Goal: Task Accomplishment & Management: Manage account settings

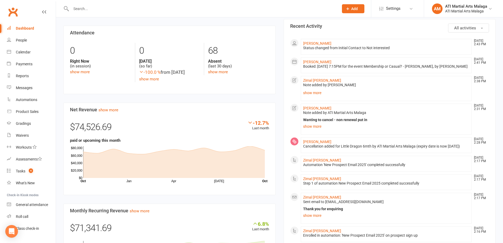
scroll to position [290, 0]
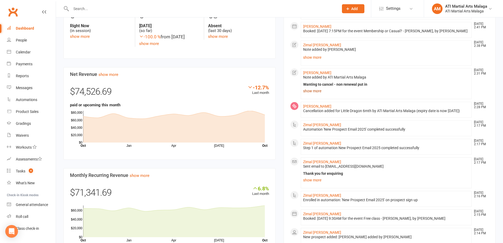
click at [316, 95] on link "show more" at bounding box center [386, 90] width 166 height 7
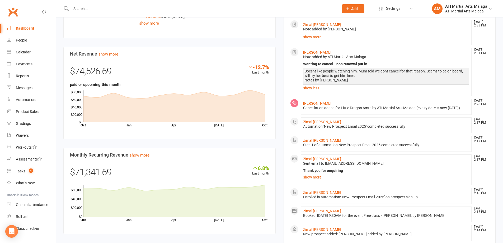
scroll to position [317, 0]
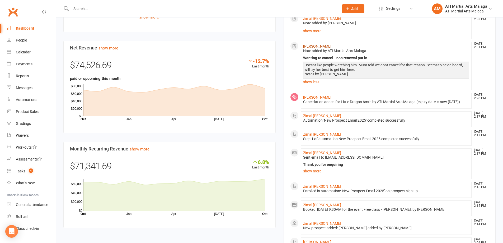
click at [319, 48] on link "Harlan Buist" at bounding box center [317, 46] width 28 height 4
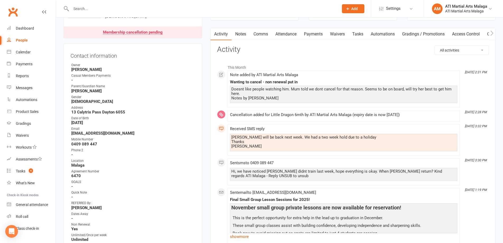
scroll to position [53, 0]
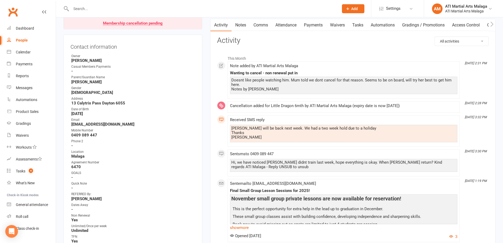
click at [238, 29] on link "Notes" at bounding box center [241, 25] width 18 height 12
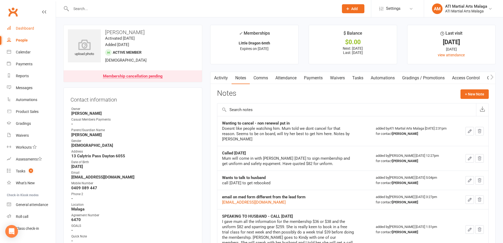
click at [37, 30] on link "Dashboard" at bounding box center [31, 28] width 49 height 12
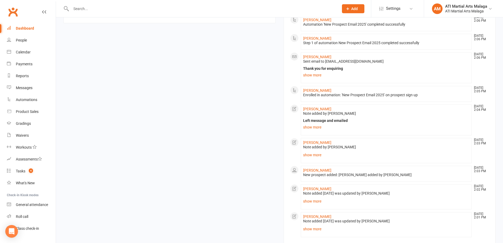
scroll to position [555, 0]
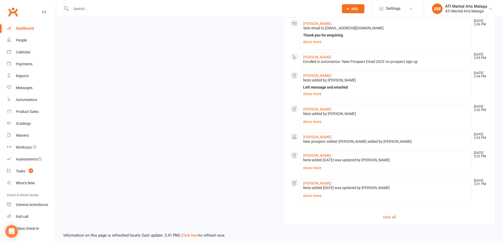
click at [306, 162] on div "Note added 14 Oct 2025 was updated by Dawn OBrien" at bounding box center [386, 160] width 166 height 4
click at [168, 10] on input "text" at bounding box center [202, 8] width 266 height 7
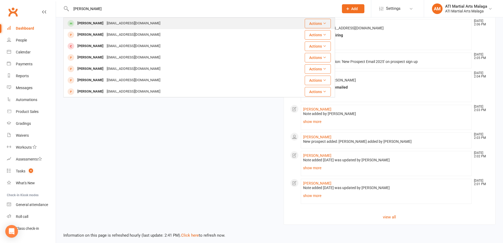
type input "SALMAN OMAR"
click at [139, 19] on div "Salman Omar ibnuomari@hotmail.com" at bounding box center [176, 23] width 225 height 11
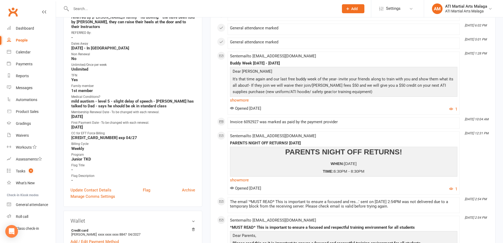
scroll to position [264, 0]
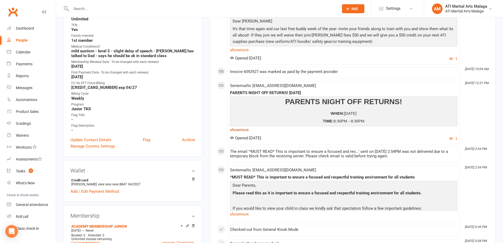
click at [250, 132] on link "show more" at bounding box center [343, 129] width 227 height 7
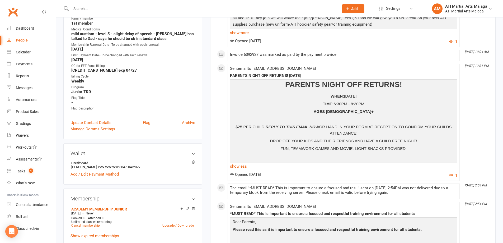
scroll to position [290, 0]
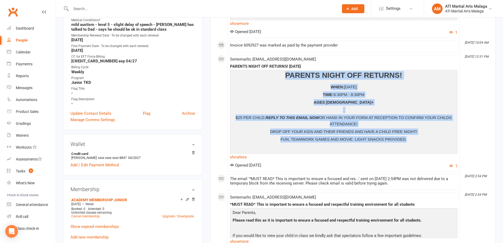
drag, startPoint x: 285, startPoint y: 73, endPoint x: 409, endPoint y: 141, distance: 141.5
click at [409, 141] on div "PARENTS NIGHT OFF RETURNS! WHEN: FRIDAY 14TH NOVEMBER 2025 TIME: 6:30PM - 8:30P…" at bounding box center [343, 111] width 225 height 80
copy div "PARENTS NIGHT OFF RETURNS! WHEN: FRIDAY 14TH NOVEMBER 2025 TIME: 6:30PM - 8:30P…"
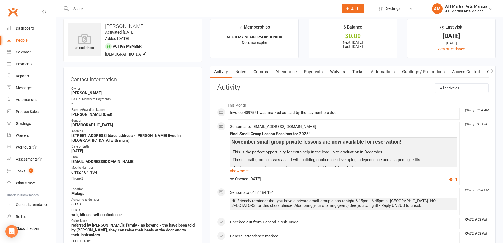
scroll to position [0, 0]
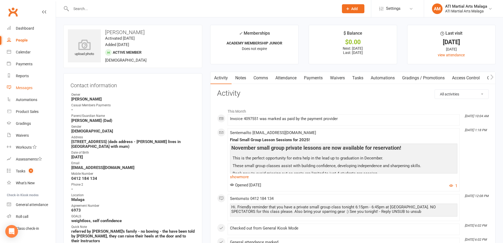
click at [39, 86] on link "Messages" at bounding box center [31, 88] width 49 height 12
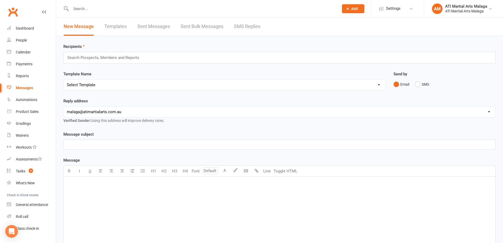
click at [215, 55] on div "Search Prospects, Members and Reports" at bounding box center [279, 58] width 432 height 12
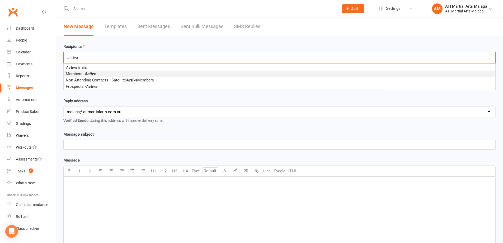
type input "active"
click at [134, 74] on li "Members - Active" at bounding box center [280, 74] width 432 height 6
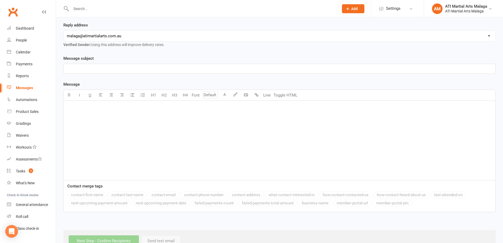
scroll to position [79, 0]
click at [107, 114] on div "﻿" at bounding box center [280, 138] width 432 height 79
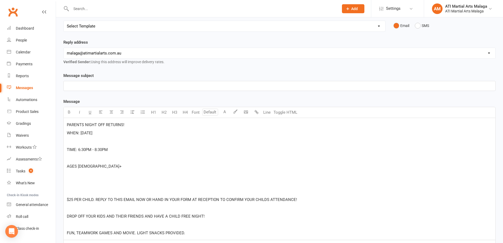
scroll to position [26, 0]
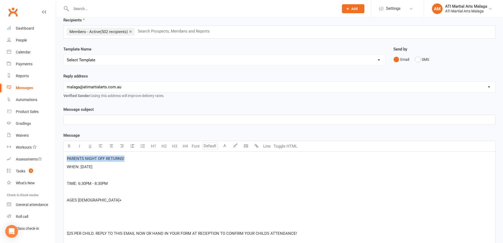
drag, startPoint x: 137, startPoint y: 160, endPoint x: 67, endPoint y: 161, distance: 69.5
click at [67, 161] on p "PARENTS NIGHT OFF RETURNS!" at bounding box center [279, 158] width 425 height 6
click at [87, 120] on p "﻿" at bounding box center [279, 119] width 425 height 6
paste div
drag, startPoint x: 137, startPoint y: 119, endPoint x: 60, endPoint y: 119, distance: 76.8
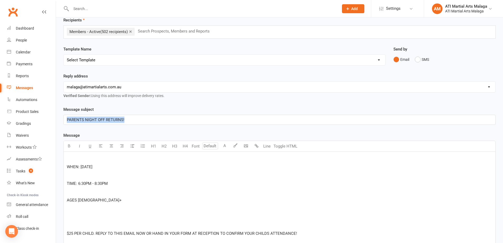
click at [60, 121] on div "Message subject PARENTS NIGHT OFF RETURNS! Message U H1 H2 H3 H4 Font A Line To…" at bounding box center [279, 209] width 440 height 207
click at [118, 120] on span "Parents Night Off at Malaga - 14th November" at bounding box center [111, 119] width 89 height 5
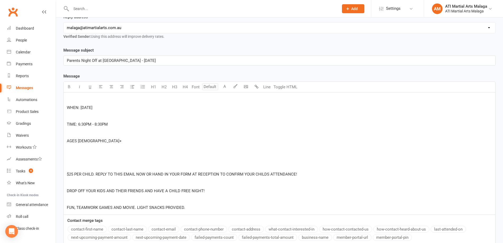
scroll to position [106, 0]
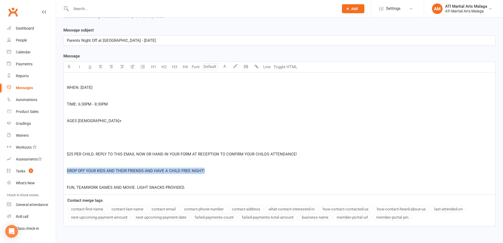
drag, startPoint x: 212, startPoint y: 171, endPoint x: 65, endPoint y: 173, distance: 146.0
click at [65, 173] on div "﻿ WHEN: FRIDAY 14TH NOVEMBER 2025 ﻿ TIME: 6:30PM - 8:30PM ﻿ AGES 5+ ﻿ ﻿ $25 PER…" at bounding box center [280, 133] width 432 height 122
click at [83, 78] on p "﻿" at bounding box center [279, 79] width 425 height 6
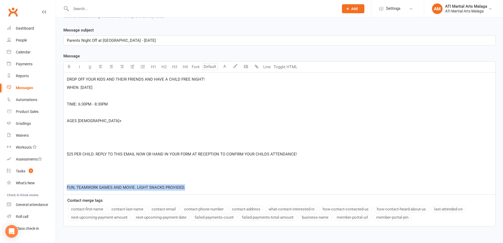
drag, startPoint x: 198, startPoint y: 185, endPoint x: 56, endPoint y: 194, distance: 142.3
click at [56, 194] on div "Recipients × Members - Active (502 recipients) Search Prospects, Members and Re…" at bounding box center [279, 97] width 447 height 335
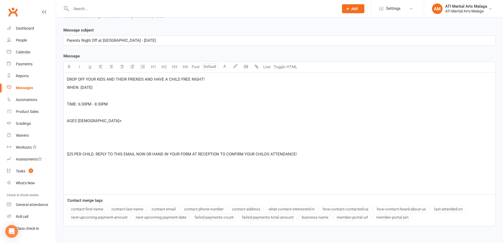
click at [243, 81] on p "DROP OFF YOUR KIDS AND THEIR FRIENDS AND HAVE A CHILD FREE NIGHT!" at bounding box center [279, 79] width 425 height 6
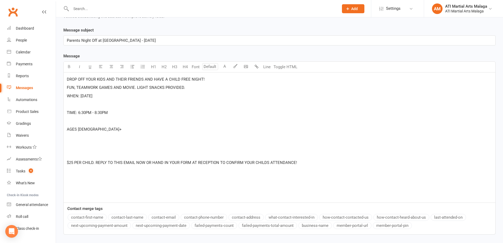
click at [161, 105] on p "﻿" at bounding box center [279, 104] width 425 height 6
click at [142, 97] on p "WHEN: [DATE]" at bounding box center [279, 96] width 425 height 6
click at [201, 84] on div "DROP OFF YOUR KIDS AND THEIR FRIENDS AND HAVE A CHILD FREE NIGHT! FUN, TEAMWORK…" at bounding box center [280, 137] width 432 height 130
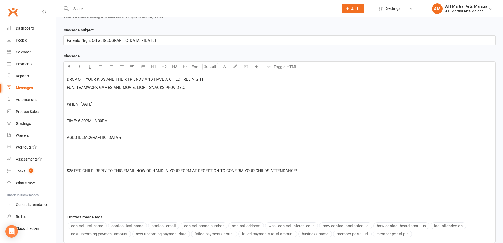
click at [144, 106] on p "WHEN: [DATE]" at bounding box center [279, 104] width 425 height 6
click at [137, 112] on p "﻿" at bounding box center [279, 112] width 425 height 6
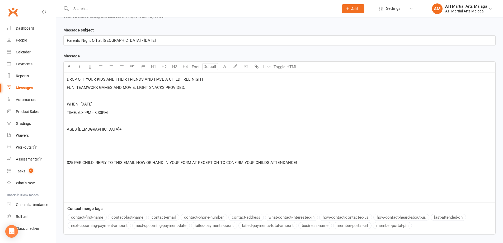
click at [115, 120] on p "﻿" at bounding box center [279, 121] width 425 height 6
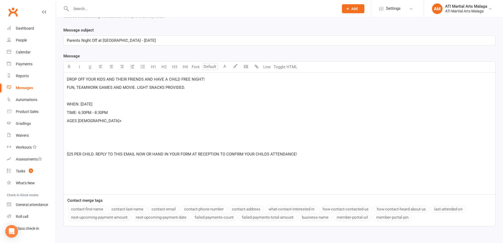
click at [99, 145] on p "﻿" at bounding box center [279, 146] width 425 height 6
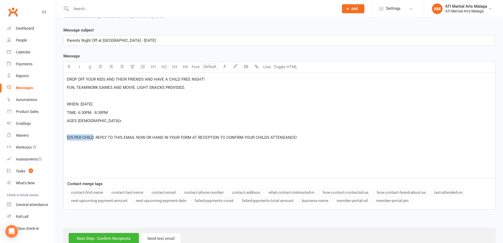
drag, startPoint x: 67, startPoint y: 137, endPoint x: 93, endPoint y: 135, distance: 26.4
click at [93, 135] on span "$25 PER CHILD. REPLY TO THIS EMAIL NOW OR HAND IN YOUR FORM AT RECEPTION TO CON…" at bounding box center [182, 137] width 230 height 5
click at [69, 65] on icon "button" at bounding box center [69, 66] width 4 height 4
click at [121, 124] on p "AGES [DEMOGRAPHIC_DATA]+" at bounding box center [279, 121] width 425 height 6
drag, startPoint x: 96, startPoint y: 137, endPoint x: 60, endPoint y: 135, distance: 36.3
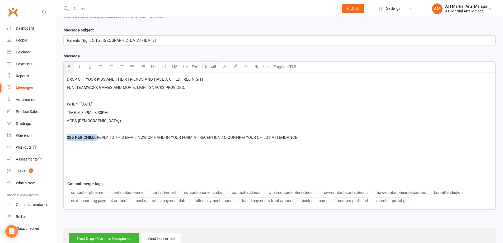
click at [60, 135] on div "Message subject Parents Night Off at Malaga - Friday 14th November Message U H1…" at bounding box center [279, 122] width 440 height 190
click at [70, 68] on icon "button" at bounding box center [69, 66] width 4 height 4
click at [97, 138] on span "REPLY TO THIS EMAIL NOW OR HAND IN YOUR FORM AT RECEPTION TO CONFIRM YOUR CHILD…" at bounding box center [196, 137] width 201 height 5
click at [96, 137] on span "REPLY TO THIS EMAIL NOW OR HAND IN YOUR FORM AT RECEPTION TO CONFIRM YOUR CHILD…" at bounding box center [196, 137] width 201 height 5
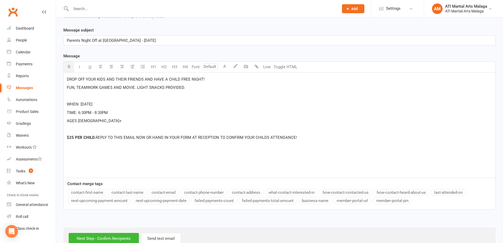
click at [207, 140] on p "$25 PER CHILD. REPLY TO THIS EMAIL NOW OR HAND IN YOUR FORM AT RECEPTION TO CON…" at bounding box center [279, 137] width 425 height 6
drag, startPoint x: 96, startPoint y: 137, endPoint x: 134, endPoint y: 134, distance: 38.9
click at [134, 134] on p "$25 PER CHILD. REPLY TO THIS EMAIL NOW OR HAND IN YOUR FORM AT RECEPTION TO CON…" at bounding box center [279, 137] width 425 height 6
click at [95, 131] on p "﻿" at bounding box center [279, 129] width 425 height 6
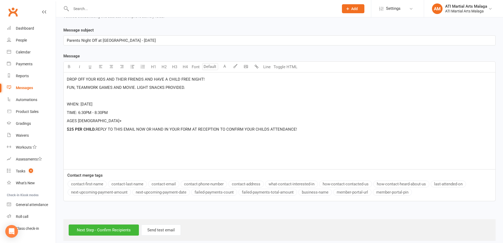
click at [96, 128] on span "REPLY TO THIS EMAIL NOW OR HAND IN YOUR FORM AT RECEPTION TO CONFIRM YOUR CHILD…" at bounding box center [196, 129] width 201 height 5
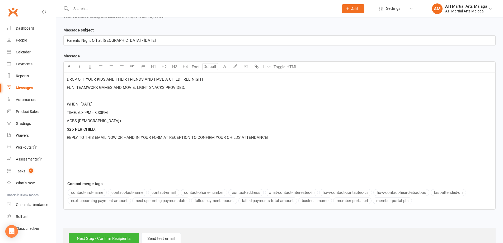
click at [111, 127] on p "$25 PER CHILD." at bounding box center [279, 129] width 425 height 6
drag, startPoint x: 65, startPoint y: 138, endPoint x: 118, endPoint y: 135, distance: 52.4
click at [118, 135] on div "DROP OFF YOUR KIDS AND THEIR FRIENDS AND HAVE A CHILD FREE NIGHT! FUN, TEAMWORK…" at bounding box center [280, 124] width 432 height 105
click at [73, 65] on button "button" at bounding box center [69, 67] width 11 height 11
click at [195, 143] on p "﻿" at bounding box center [279, 146] width 425 height 6
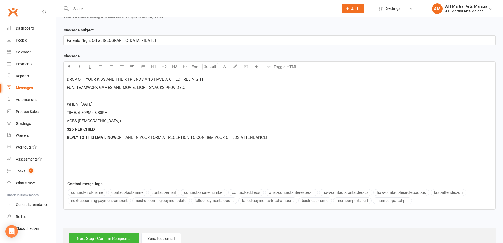
click at [283, 135] on p "REPLY TO THIS EMAIL NOW OR HAND IN YOUR FORM AT RECEPTION TO CONFIRM YOUR CHILD…" at bounding box center [279, 137] width 425 height 6
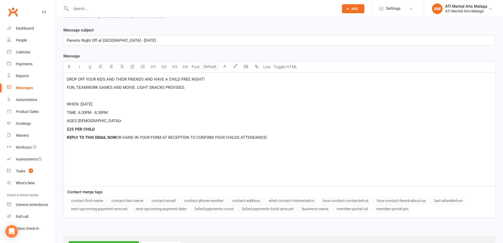
click at [286, 137] on p "REPLY TO THIS EMAIL NOW OR HAND IN YOUR FORM AT RECEPTION TO CONFIRM YOUR CHILD…" at bounding box center [279, 137] width 425 height 6
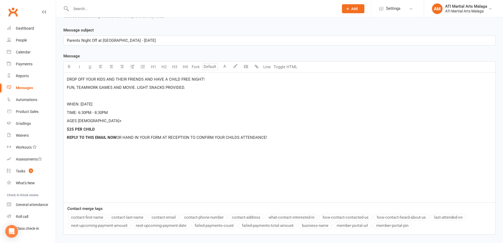
scroll to position [79, 0]
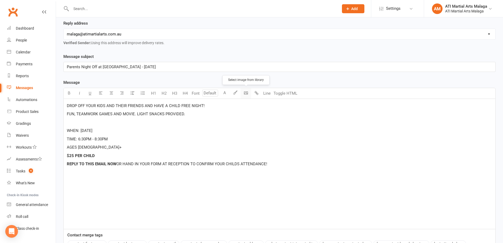
click at [246, 92] on body "Prospect Member Non-attending contact Class / event Appointment Grading event T…" at bounding box center [251, 111] width 503 height 378
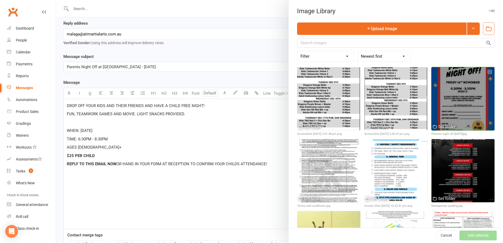
click at [470, 94] on div at bounding box center [463, 98] width 63 height 63
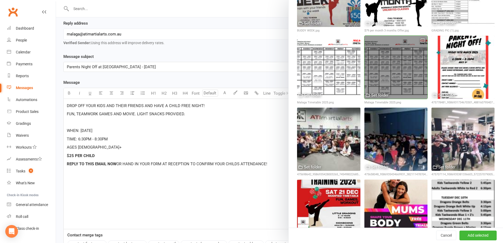
scroll to position [475, 0]
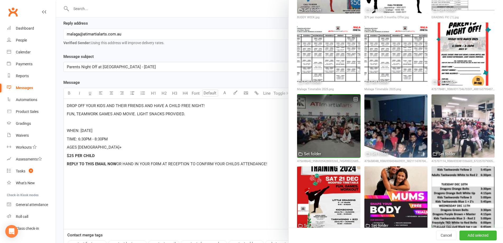
click at [328, 114] on div at bounding box center [328, 125] width 63 height 63
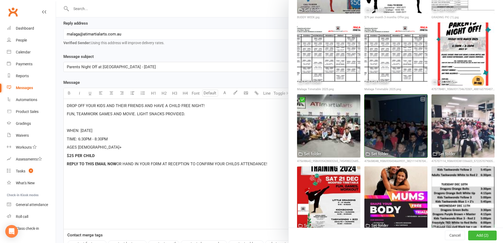
click at [388, 114] on div at bounding box center [395, 125] width 63 height 63
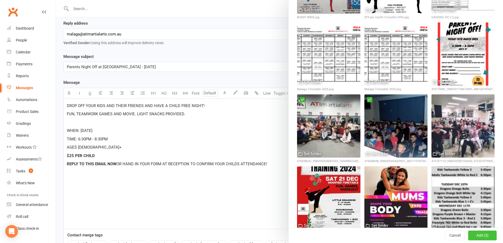
click at [470, 233] on button "Add (3)" at bounding box center [482, 236] width 29 height 10
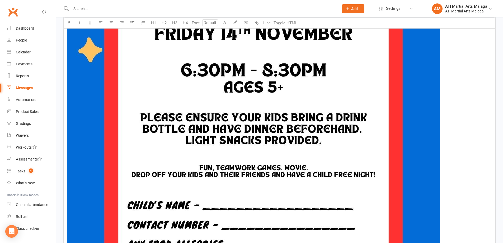
click at [315, 117] on img at bounding box center [253, 131] width 373 height 528
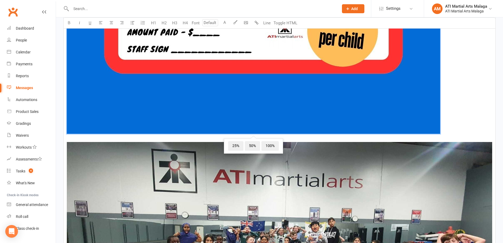
scroll to position [673, 0]
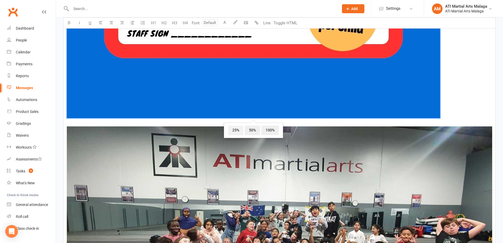
click at [236, 129] on span "25%" at bounding box center [235, 130] width 15 height 10
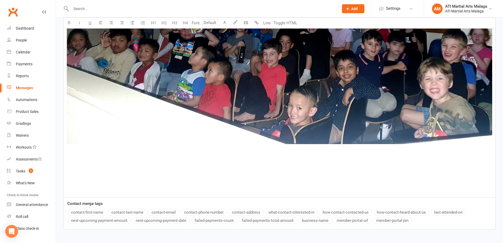
click at [254, 98] on img at bounding box center [279, 24] width 425 height 239
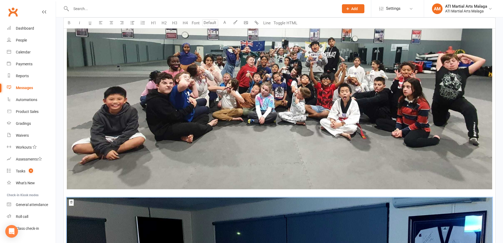
click at [254, 101] on img at bounding box center [279, 75] width 425 height 227
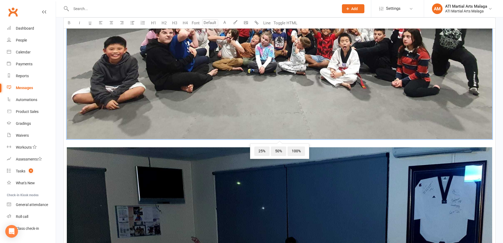
scroll to position [515, 0]
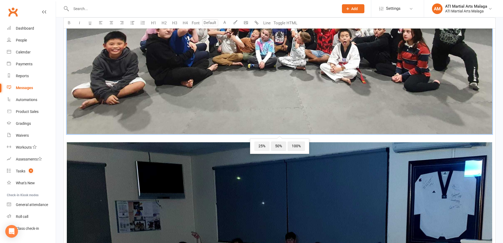
click at [265, 144] on span "25%" at bounding box center [261, 146] width 15 height 10
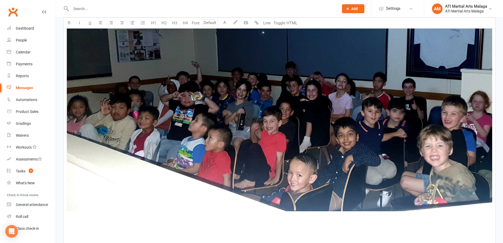
click at [250, 131] on img at bounding box center [279, 91] width 425 height 239
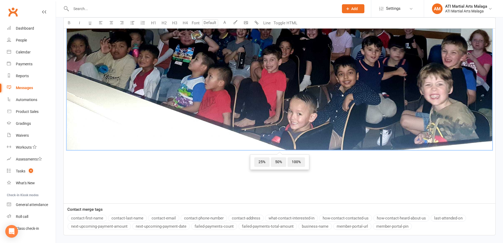
scroll to position [606, 0]
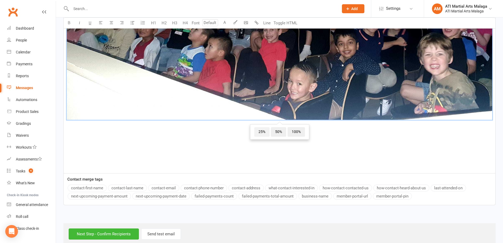
click at [262, 129] on span "25%" at bounding box center [261, 132] width 15 height 10
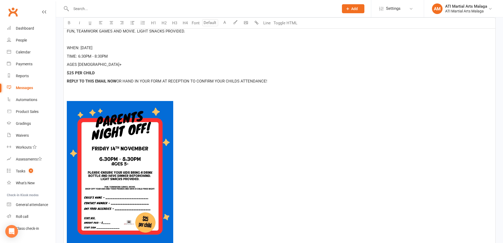
scroll to position [119, 0]
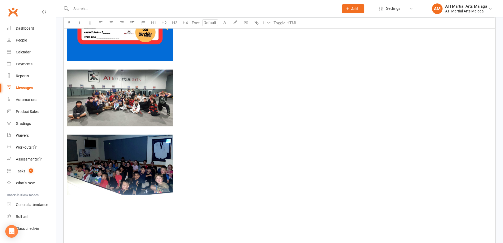
scroll to position [357, 0]
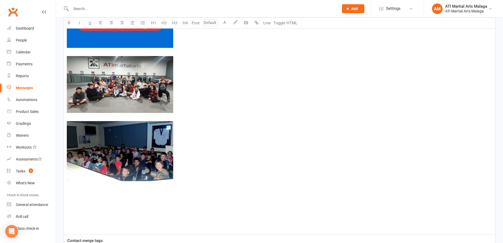
click at [137, 145] on img at bounding box center [120, 151] width 106 height 60
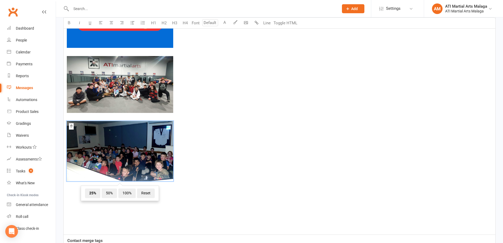
click at [266, 141] on span "﻿ 25% 50% 100% Reset" at bounding box center [279, 152] width 425 height 62
click at [345, 138] on span "﻿ 25% 50% 100% Reset" at bounding box center [279, 152] width 425 height 62
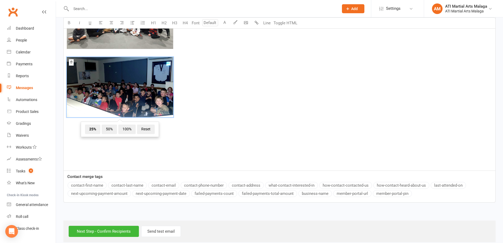
scroll to position [428, 0]
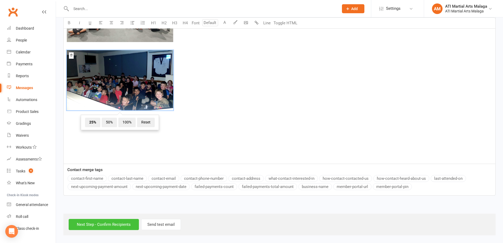
click at [125, 222] on input "Next Step - Confirm Recipients" at bounding box center [104, 224] width 70 height 11
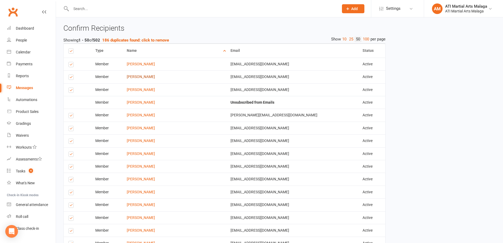
scroll to position [290, 0]
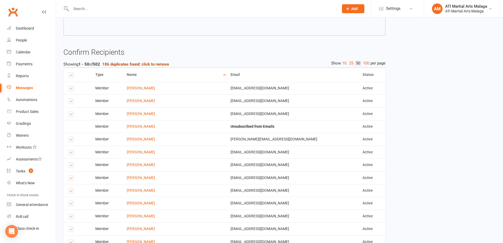
click at [143, 63] on strong "186 duplicates found: click to remove" at bounding box center [135, 64] width 67 height 5
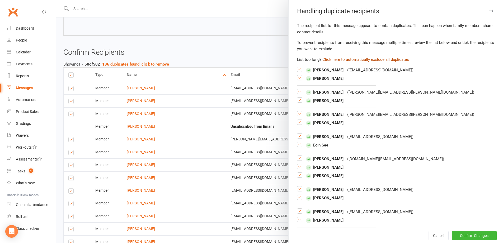
click at [330, 58] on button "Click here to automatically exclude all duplicates" at bounding box center [365, 59] width 87 height 6
click at [453, 231] on button "Confirm Changes" at bounding box center [474, 236] width 45 height 10
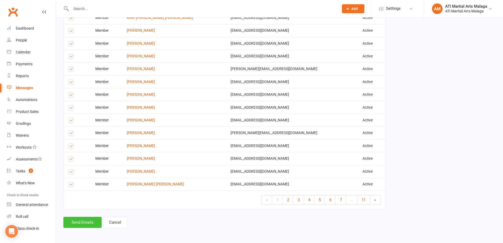
click at [87, 222] on button "Send Emails" at bounding box center [82, 222] width 38 height 11
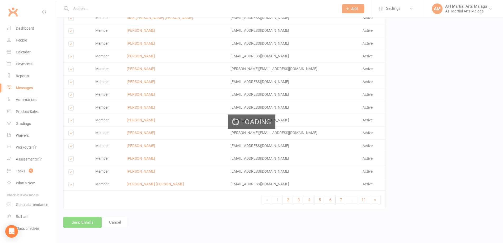
scroll to position [818, 0]
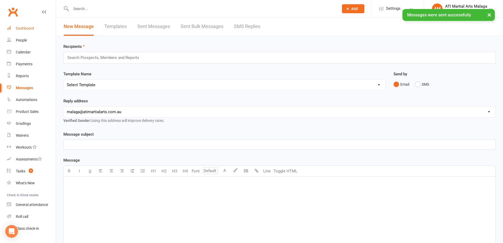
click at [26, 24] on link "Dashboard" at bounding box center [31, 28] width 49 height 12
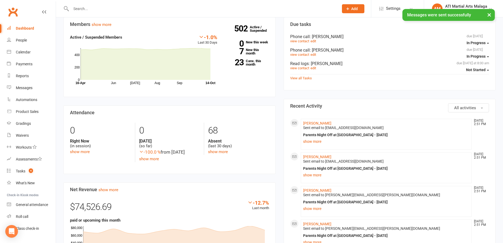
scroll to position [185, 0]
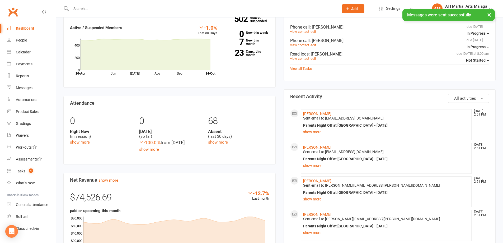
click at [279, 76] on div "Members show more -1.0% Last 30 Days Active / Suspended Members Jun Jul Aug Sep…" at bounding box center [169, 188] width 220 height 360
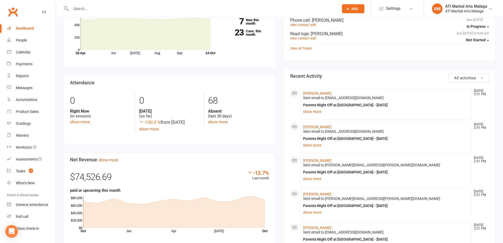
scroll to position [211, 0]
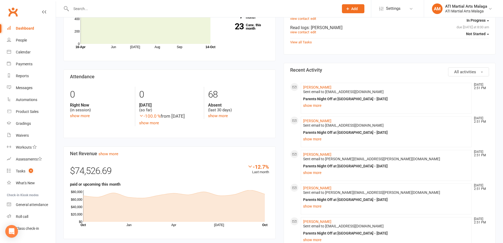
click at [180, 10] on input "text" at bounding box center [202, 8] width 266 height 7
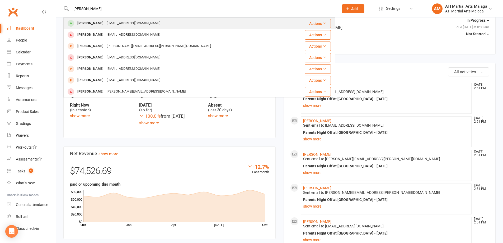
type input "adrijan coleski"
click at [106, 25] on div "veracoleski@outlook.com.au" at bounding box center [133, 24] width 57 height 8
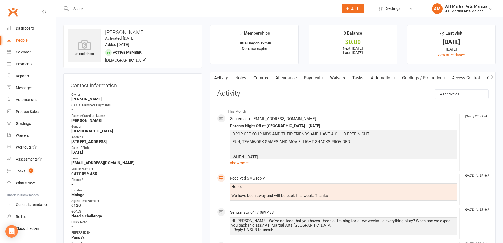
click at [263, 81] on link "Comms" at bounding box center [261, 78] width 22 height 12
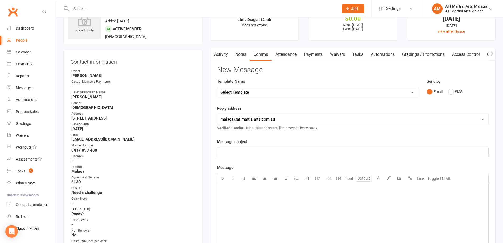
scroll to position [53, 0]
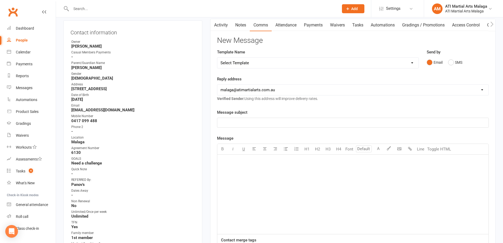
click at [261, 60] on select "Select Template [SMS] 8 days absence [SMS] Absent report 14 days or more :SMS […" at bounding box center [317, 63] width 201 height 11
click at [199, 4] on div at bounding box center [199, 8] width 272 height 17
click at [192, 7] on input "text" at bounding box center [202, 8] width 266 height 7
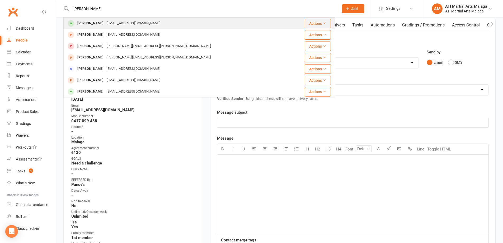
type input "pranshi"
click at [149, 21] on div "Nitapidhadiya@yahoo.com" at bounding box center [133, 24] width 57 height 8
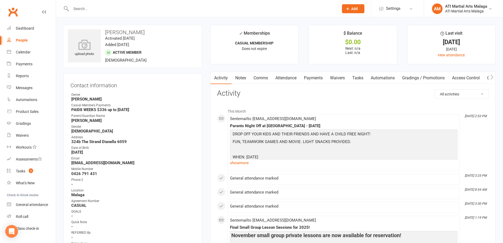
click at [243, 80] on link "Notes" at bounding box center [241, 78] width 18 height 12
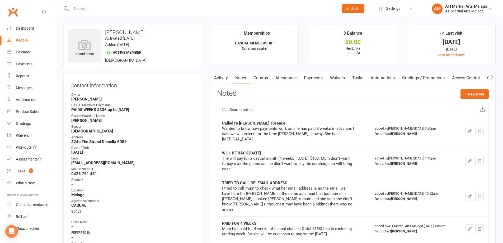
scroll to position [53, 0]
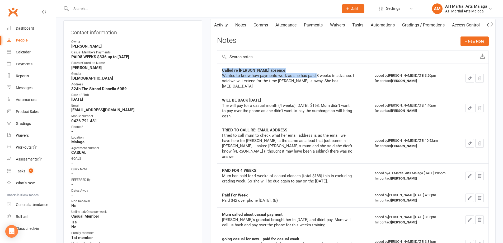
drag, startPoint x: 218, startPoint y: 76, endPoint x: 317, endPoint y: 76, distance: 99.3
click at [317, 76] on table "Called re Pranshi absence Wanted to know how payments work as she has paid 8 we…" at bounding box center [353, 179] width 272 height 232
click at [317, 76] on div "Wanted to know how payments work as she has paid 8 weeks in advance. I said we …" at bounding box center [288, 81] width 132 height 16
drag, startPoint x: 298, startPoint y: 76, endPoint x: 326, endPoint y: 75, distance: 28.6
click at [326, 75] on div "Wanted to know how payments work as she has paid 8 weeks in advance. I said we …" at bounding box center [288, 81] width 132 height 16
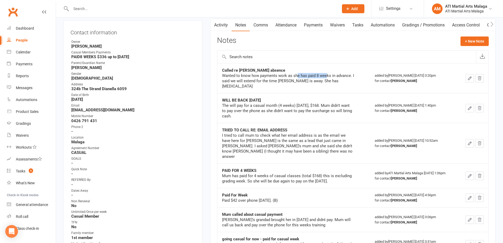
click at [326, 75] on div "Wanted to know how payments work as she has paid 8 weeks in advance. I said we …" at bounding box center [288, 81] width 132 height 16
drag, startPoint x: 223, startPoint y: 76, endPoint x: 303, endPoint y: 77, distance: 80.3
click at [303, 77] on div "Wanted to know how payments work as she has paid 8 weeks in advance. I said we …" at bounding box center [288, 81] width 132 height 16
click at [308, 82] on div "Wanted to know how payments work as she has paid 8 weeks in advance. I said we …" at bounding box center [288, 81] width 132 height 16
click at [313, 22] on link "Payments" at bounding box center [313, 25] width 26 height 12
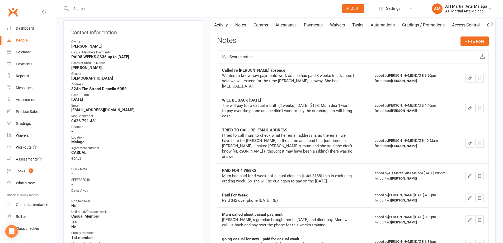
click at [0, 0] on div "Loading" at bounding box center [0, 0] width 0 height 0
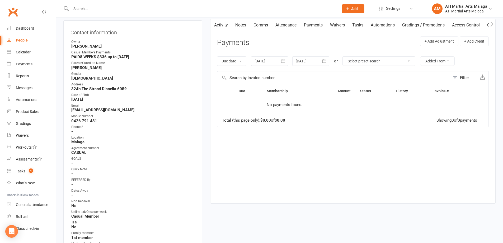
click at [242, 29] on link "Notes" at bounding box center [241, 25] width 18 height 12
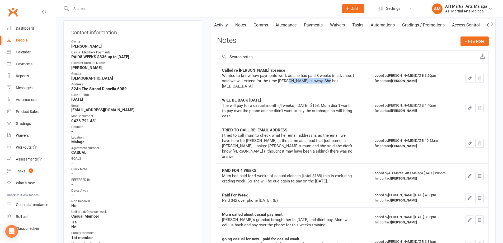
drag, startPoint x: 288, startPoint y: 79, endPoint x: 323, endPoint y: 83, distance: 35.3
click at [323, 83] on div "Wanted to know how payments work as she has paid 8 weeks in advance. I said we …" at bounding box center [288, 81] width 132 height 16
click at [322, 84] on td "Called re Pranshi absence Wanted to know how payments work as she has paid 8 we…" at bounding box center [293, 78] width 153 height 30
drag, startPoint x: 277, startPoint y: 80, endPoint x: 304, endPoint y: 81, distance: 27.5
click at [304, 81] on div "Wanted to know how payments work as she has paid 8 weeks in advance. I said we …" at bounding box center [288, 81] width 132 height 16
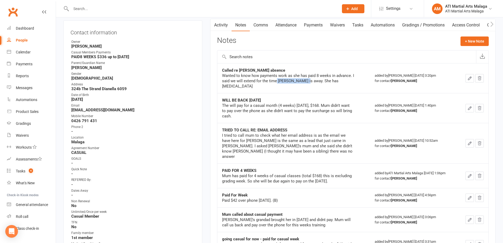
click at [304, 81] on div "Wanted to know how payments work as she has paid 8 weeks in advance. I said we …" at bounding box center [288, 81] width 132 height 16
drag, startPoint x: 305, startPoint y: 81, endPoint x: 343, endPoint y: 84, distance: 37.8
click at [343, 84] on td "Called re Pranshi absence Wanted to know how payments work as she has paid 8 we…" at bounding box center [293, 78] width 153 height 30
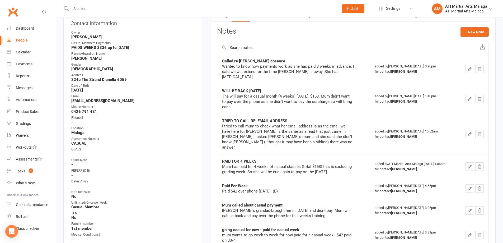
scroll to position [53, 0]
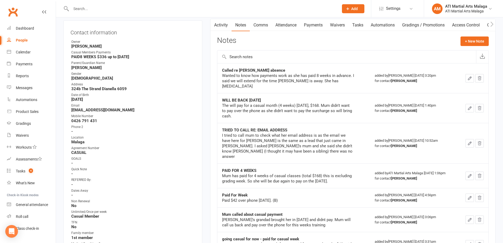
drag, startPoint x: 339, startPoint y: 172, endPoint x: 298, endPoint y: 172, distance: 41.7
click at [298, 173] on div "Mum has paid for 4 weeks of casual classes (total $168) this is excluding gradi…" at bounding box center [288, 178] width 132 height 11
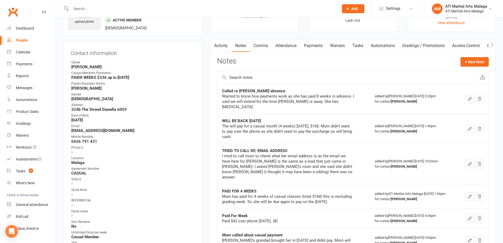
scroll to position [26, 0]
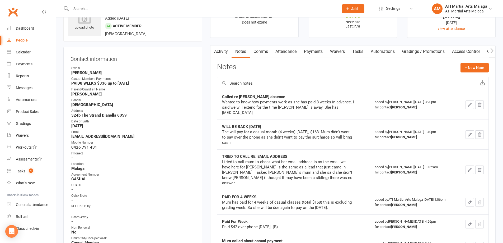
click at [357, 108] on div "Called re Pranshi absence Wanted to know how payments work as she has paid 8 we…" at bounding box center [293, 104] width 143 height 21
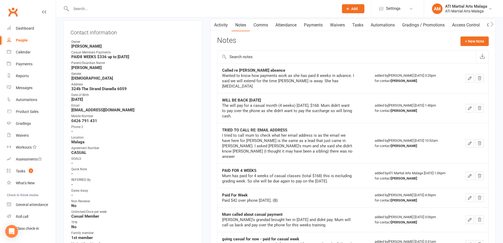
click at [357, 108] on div "WILL BE BACK TODAY The will pay for a casual month (4 weeks) today, $168. Mum d…" at bounding box center [293, 107] width 143 height 21
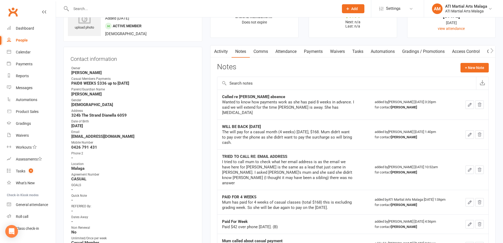
click at [290, 50] on link "Attendance" at bounding box center [286, 51] width 29 height 12
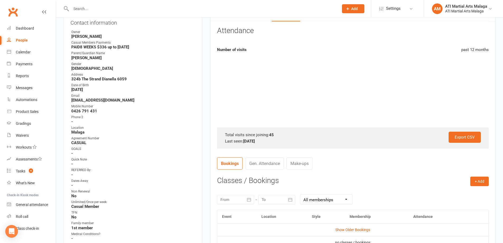
scroll to position [106, 0]
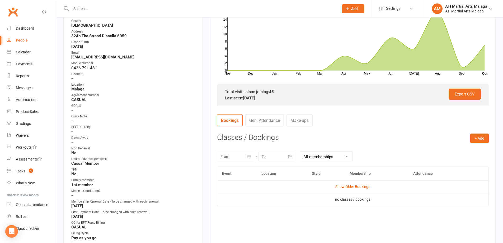
click at [274, 117] on link "Gen. Attendance" at bounding box center [264, 120] width 39 height 12
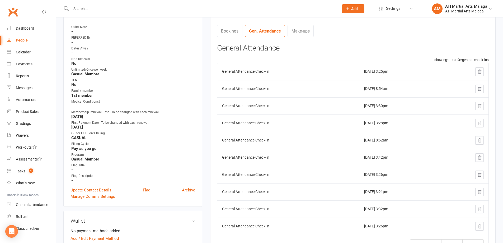
scroll to position [211, 0]
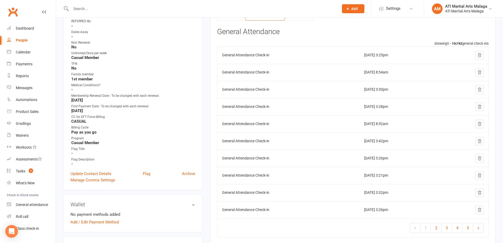
drag, startPoint x: 390, startPoint y: 175, endPoint x: 351, endPoint y: 171, distance: 39.1
click at [359, 171] on td "Sep 22, 2025 3:21pm" at bounding box center [401, 175] width 84 height 17
drag, startPoint x: 389, startPoint y: 177, endPoint x: 352, endPoint y: 173, distance: 36.9
click at [359, 173] on td "Sep 22, 2025 3:21pm" at bounding box center [401, 175] width 84 height 17
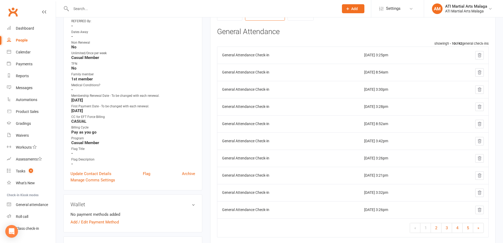
click at [372, 152] on td "Oct 1, 2025 3:26pm" at bounding box center [401, 157] width 84 height 17
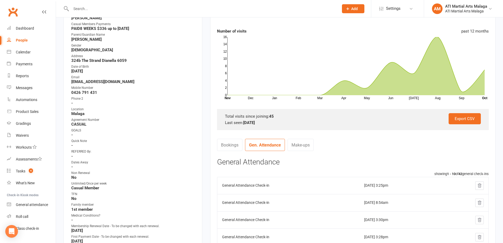
scroll to position [79, 0]
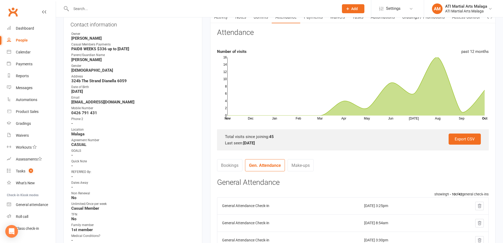
scroll to position [53, 0]
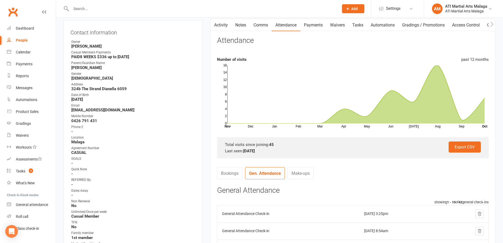
click at [244, 27] on link "Notes" at bounding box center [241, 25] width 18 height 12
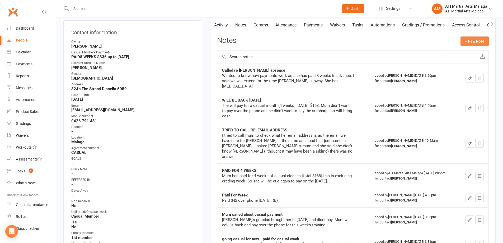
click at [466, 42] on button "+ New Note" at bounding box center [475, 41] width 28 height 10
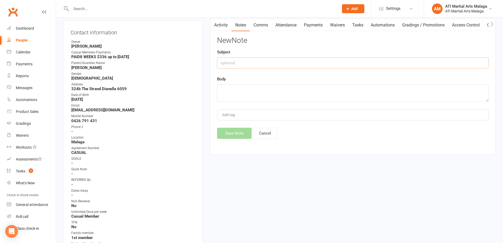
click at [296, 60] on input "text" at bounding box center [353, 62] width 272 height 11
type input "wants to know when they need to pay again"
type textarea "w"
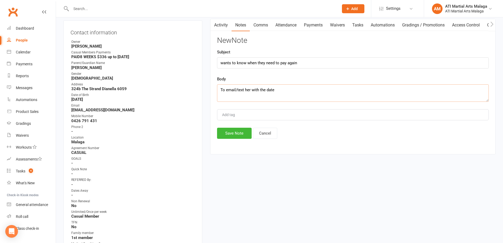
type textarea "To email/text her with the date"
click at [302, 65] on input "wants to know when they need to pay again" at bounding box center [353, 62] width 272 height 11
type input "wants to know when they need to pay again? i cant make sense of the notes"
click at [229, 135] on button "Save Note" at bounding box center [234, 133] width 35 height 11
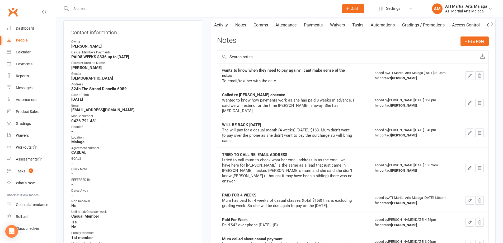
click at [309, 22] on link "Payments" at bounding box center [313, 25] width 26 height 12
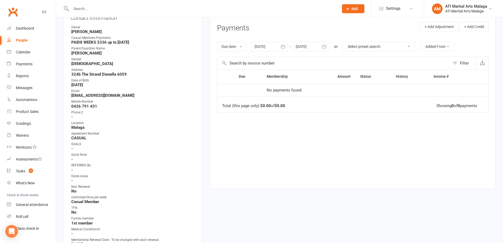
scroll to position [26, 0]
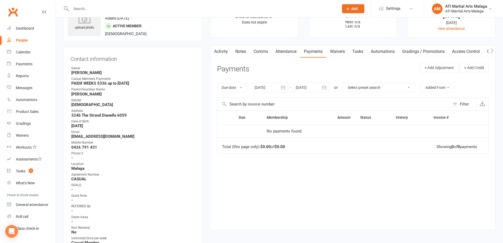
click at [287, 57] on link "Attendance" at bounding box center [286, 51] width 29 height 12
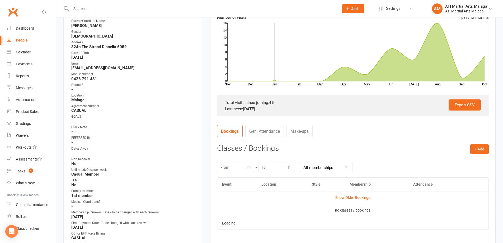
scroll to position [106, 0]
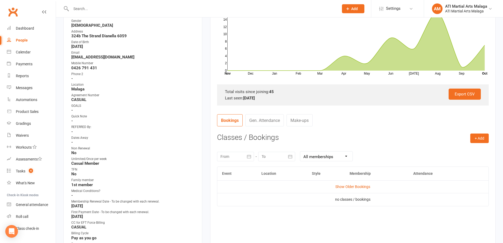
click at [268, 120] on link "Gen. Attendance" at bounding box center [264, 120] width 39 height 12
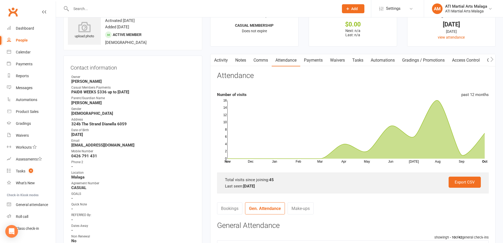
scroll to position [0, 0]
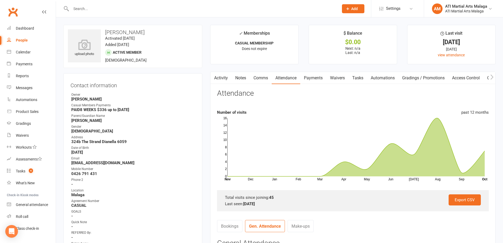
click at [245, 80] on link "Notes" at bounding box center [241, 78] width 18 height 12
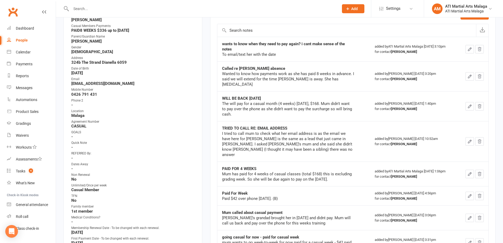
scroll to position [53, 0]
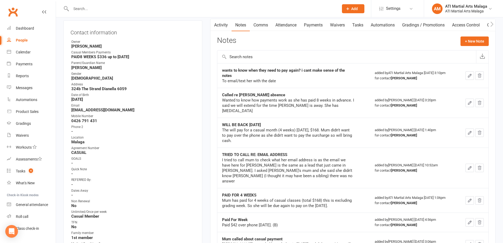
click at [283, 25] on link "Attendance" at bounding box center [286, 25] width 29 height 12
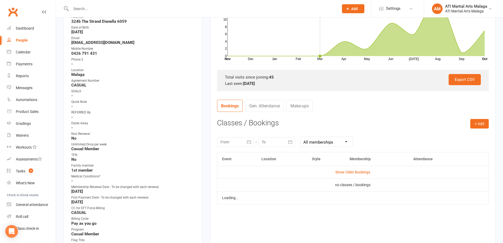
scroll to position [158, 0]
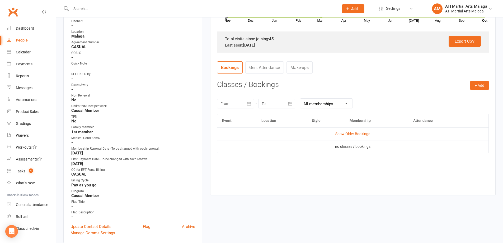
click at [267, 72] on link "Gen. Attendance" at bounding box center [264, 67] width 39 height 12
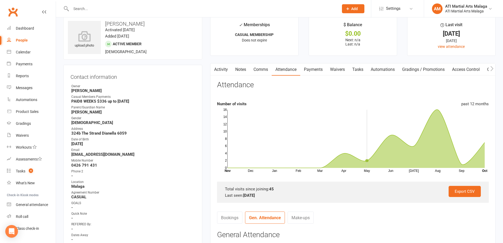
scroll to position [0, 0]
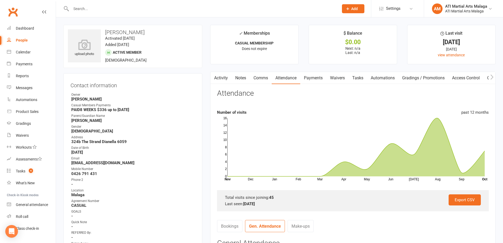
click at [267, 81] on link "Comms" at bounding box center [261, 78] width 22 height 12
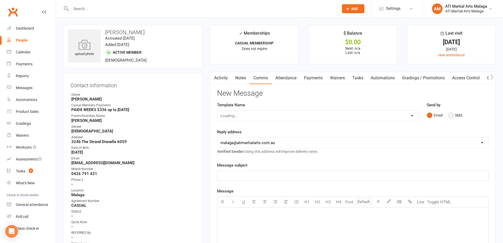
click at [455, 113] on button "SMS" at bounding box center [455, 115] width 14 height 10
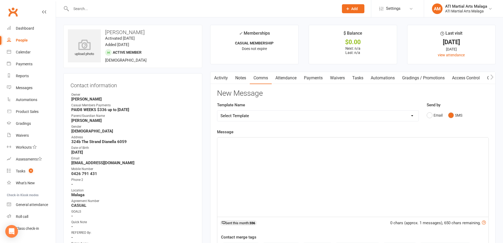
click at [415, 156] on div "﻿" at bounding box center [352, 176] width 271 height 79
click at [344, 129] on div "Message Hi Nita, after clarifying with the 34 chars (approx. 1 messages), 616 c…" at bounding box center [353, 204] width 272 height 151
click at [320, 149] on div "Hi Nita, after clarifying with the" at bounding box center [352, 176] width 271 height 79
click at [274, 143] on span "Hi Nita, after clarifying with the reception staff" at bounding box center [273, 142] width 105 height 5
click at [304, 143] on p "Hi Nita, after clarifying with reception staff" at bounding box center [353, 142] width 265 height 6
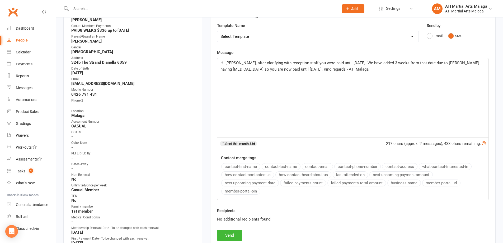
scroll to position [106, 0]
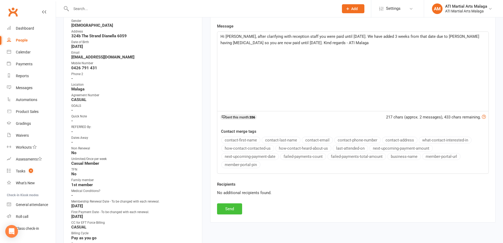
click at [226, 205] on button "Send" at bounding box center [229, 208] width 25 height 11
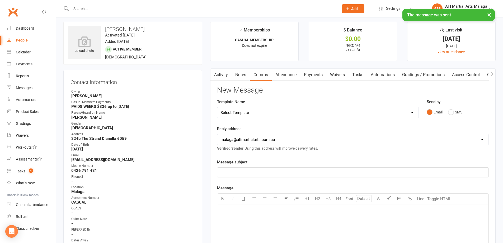
scroll to position [0, 0]
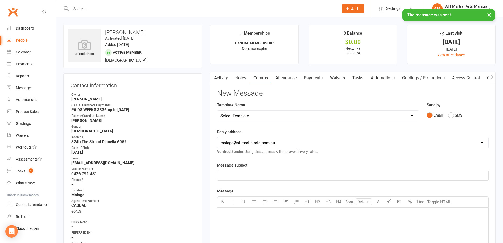
click at [226, 73] on link "Activity" at bounding box center [220, 78] width 21 height 12
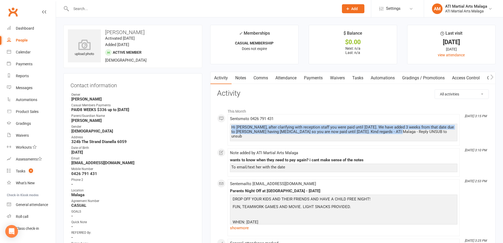
drag, startPoint x: 233, startPoint y: 127, endPoint x: 390, endPoint y: 133, distance: 157.3
click at [390, 133] on div "Hi Nita, after clarifying with reception staff you were paid until 30th Septemb…" at bounding box center [343, 131] width 225 height 13
copy div "Hi Nita, after clarifying with reception staff you were paid until 30th Septemb…"
click at [245, 77] on link "Notes" at bounding box center [241, 78] width 18 height 12
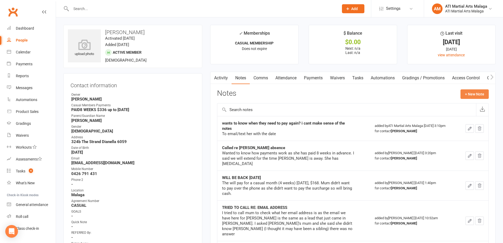
click at [476, 94] on button "+ New Note" at bounding box center [475, 94] width 28 height 10
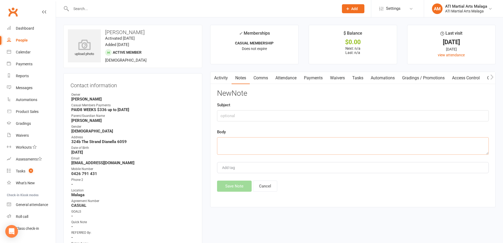
click at [240, 140] on textarea at bounding box center [353, 145] width 272 height 17
paste textarea "Hi Nita, after clarifying with reception staff you were paid until 30th Septemb…"
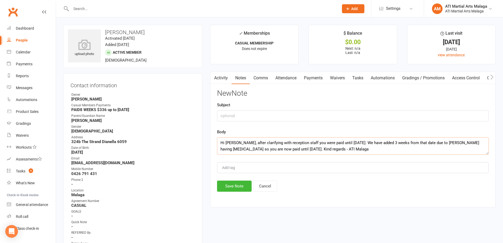
type textarea "Hi Nita, after clarifying with reception staff you were paid until 30th Septemb…"
click at [259, 110] on input "text" at bounding box center [353, 115] width 272 height 11
type input "worked out she is paid until 21.10.25"
click at [243, 183] on button "Save Note" at bounding box center [234, 185] width 35 height 11
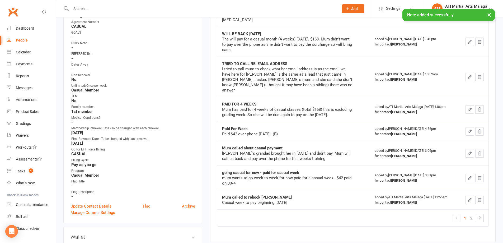
scroll to position [185, 0]
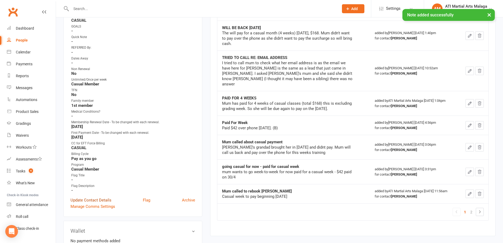
click at [82, 197] on link "Update Contact Details" at bounding box center [91, 200] width 41 height 6
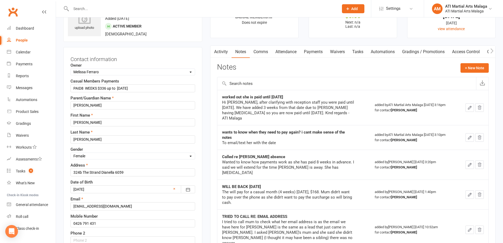
scroll to position [25, 0]
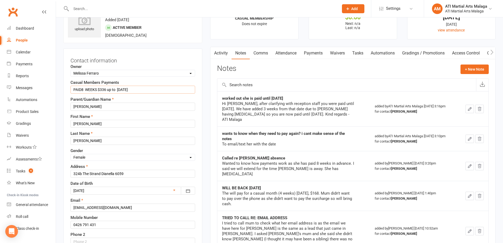
drag, startPoint x: 118, startPoint y: 88, endPoint x: 56, endPoint y: 90, distance: 62.1
click at [99, 88] on input "Paid until 21.09.25" at bounding box center [133, 90] width 125 height 8
click at [132, 88] on input "Paid until 21.10.25" at bounding box center [133, 90] width 125 height 8
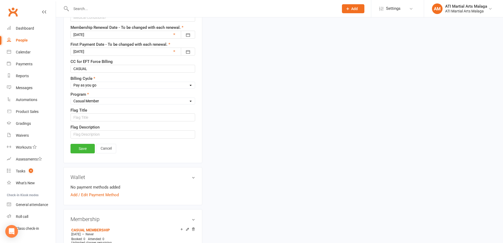
scroll to position [447, 0]
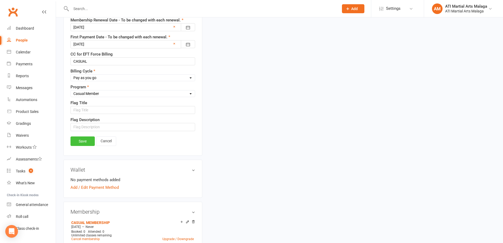
type input "Paid until 21.10.25 - 3 weeks added due to sickness"
click at [84, 145] on link "Save" at bounding box center [83, 141] width 24 height 10
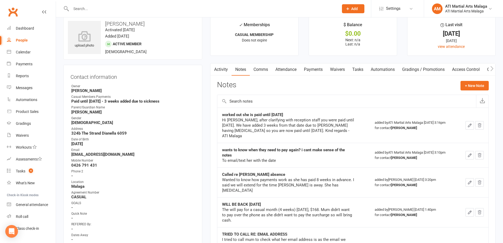
scroll to position [0, 0]
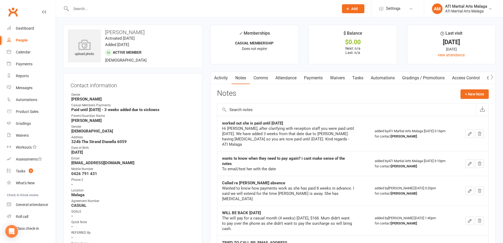
click at [96, 10] on input "text" at bounding box center [202, 8] width 266 height 7
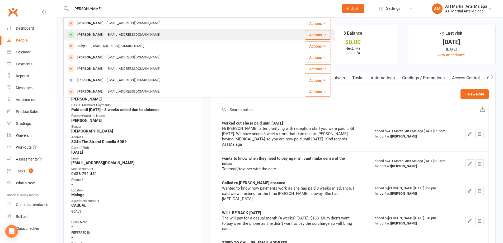
type input "rubal"
click at [111, 33] on div "navjotaustralia@gmail.com" at bounding box center [133, 35] width 57 height 8
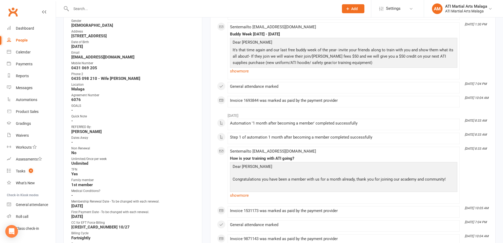
scroll to position [158, 0]
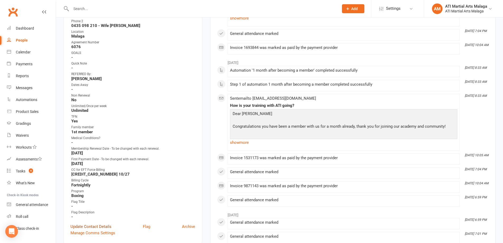
click at [96, 226] on link "Update Contact Details" at bounding box center [91, 226] width 41 height 6
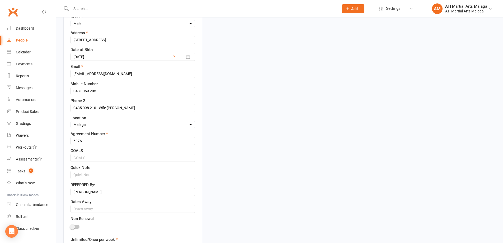
scroll to position [25, 0]
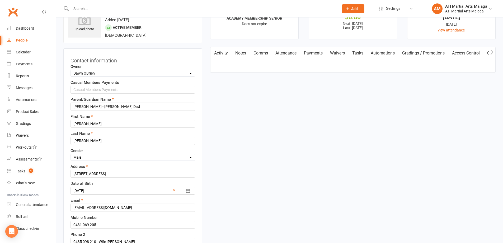
click at [92, 190] on div at bounding box center [133, 190] width 125 height 8
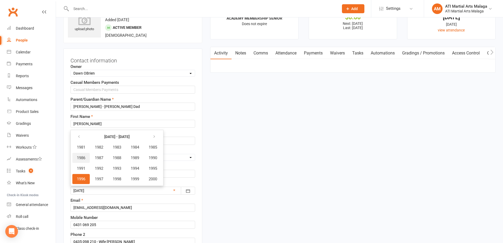
click at [83, 158] on span "1986" at bounding box center [81, 157] width 8 height 5
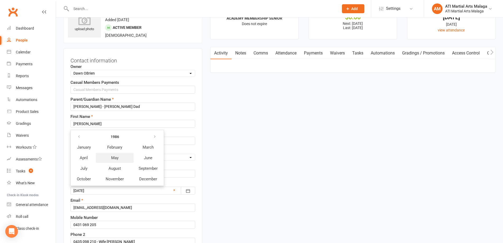
click at [121, 157] on button "May" at bounding box center [115, 158] width 38 height 10
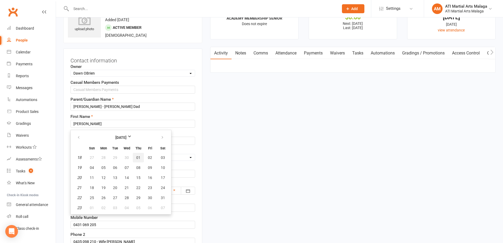
click at [138, 157] on span "01" at bounding box center [138, 157] width 4 height 4
type input "01 May 1986"
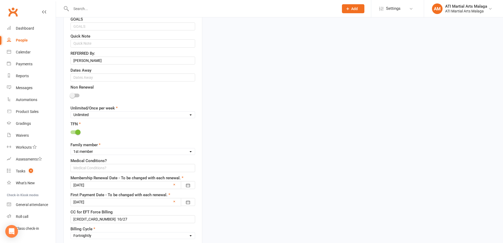
scroll to position [370, 0]
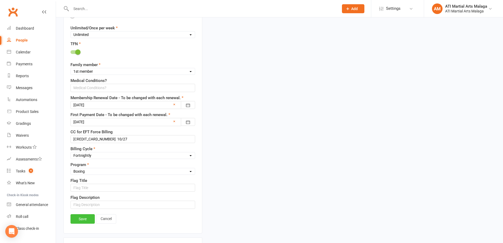
click at [83, 218] on link "Save" at bounding box center [83, 219] width 24 height 10
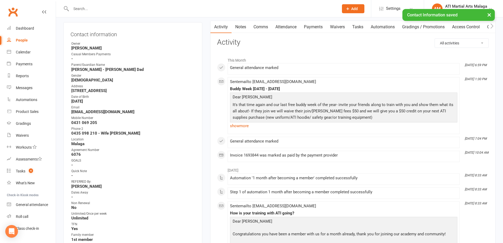
scroll to position [0, 0]
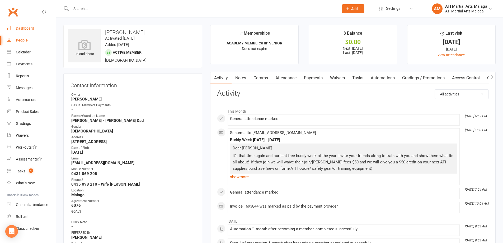
click at [30, 25] on link "Dashboard" at bounding box center [31, 28] width 49 height 12
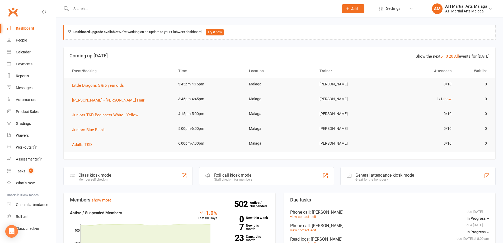
click at [358, 12] on button "Add" at bounding box center [353, 8] width 22 height 9
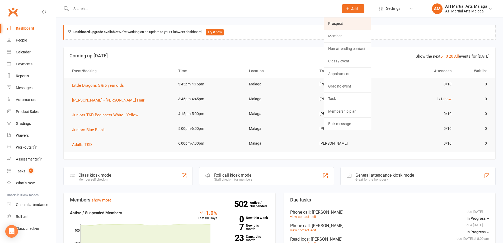
click at [349, 26] on link "Prospect" at bounding box center [347, 23] width 47 height 12
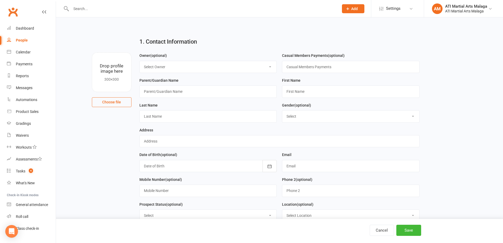
click at [215, 72] on select "Select Owner Tony Curtis Rodney Lockyer ATI Martial Arts Malaga Melissa Ferraro…" at bounding box center [208, 67] width 137 height 12
select select "2"
click at [140, 61] on select "Select Owner Tony Curtis Rodney Lockyer ATI Martial Arts Malaga Melissa Ferraro…" at bounding box center [208, 67] width 137 height 12
click at [245, 96] on input "text" at bounding box center [208, 91] width 138 height 12
type input "Natalie Horrison"
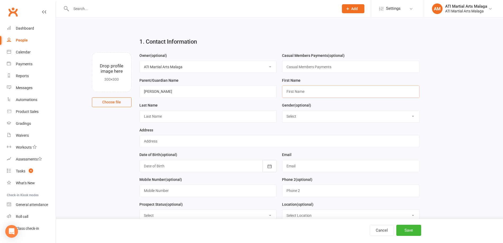
click at [288, 93] on input "text" at bounding box center [351, 91] width 138 height 12
type input "Maddie"
click at [256, 121] on input "text" at bounding box center [208, 116] width 138 height 12
type input "Hak"
click at [304, 120] on select "Select Male Female" at bounding box center [350, 116] width 137 height 12
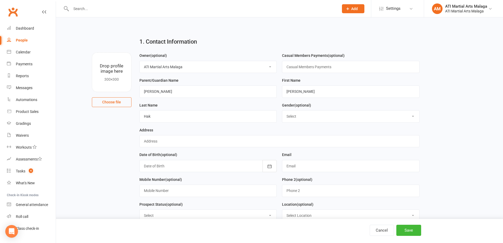
select select "Female"
click at [282, 111] on select "Select Male Female" at bounding box center [350, 116] width 137 height 12
click at [278, 146] on input "text" at bounding box center [279, 141] width 280 height 12
type input "33 Emberson Road Morley"
click at [202, 167] on div at bounding box center [208, 166] width 138 height 12
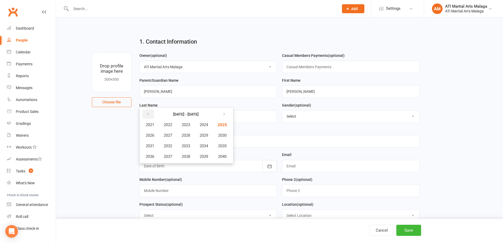
click at [150, 112] on button "button" at bounding box center [148, 114] width 11 height 10
click at [189, 159] on span "2018" at bounding box center [186, 156] width 8 height 5
click at [157, 154] on button "October" at bounding box center [152, 156] width 23 height 10
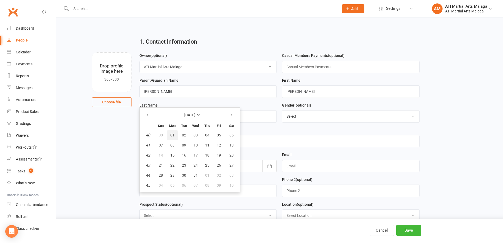
click at [171, 136] on span "01" at bounding box center [172, 135] width 4 height 4
type input "01 Oct 2018"
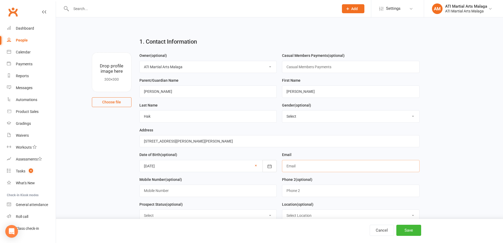
click at [318, 168] on input "text" at bounding box center [351, 166] width 138 height 12
type input "[EMAIL_ADDRESS][DOMAIN_NAME]"
click at [208, 188] on input "text" at bounding box center [208, 190] width 138 height 12
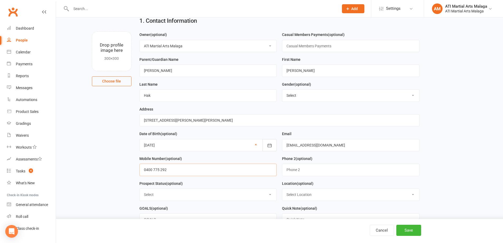
scroll to position [26, 0]
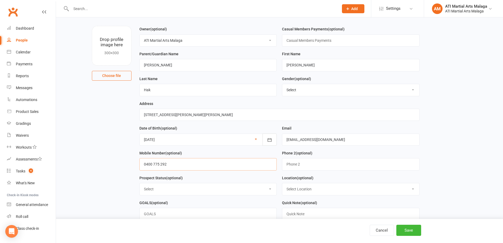
type input "0400 775 292"
click at [237, 186] on select "Select Initial Contact Follow-up Call Satellite Lead Birthday Lead Not Ready No…" at bounding box center [208, 189] width 137 height 12
select select "Initial Contact"
click at [140, 185] on select "Select Initial Contact Follow-up Call Satellite Lead Birthday Lead Not Ready No…" at bounding box center [208, 189] width 137 height 12
click at [302, 191] on select "Select Location Hamersley Malaga Manning Satellite Scarborough" at bounding box center [350, 189] width 137 height 12
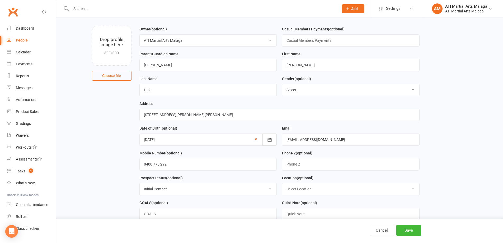
select select "1"
click at [282, 185] on select "Select Location Hamersley Malaga Manning Satellite Scarborough" at bounding box center [350, 189] width 137 height 12
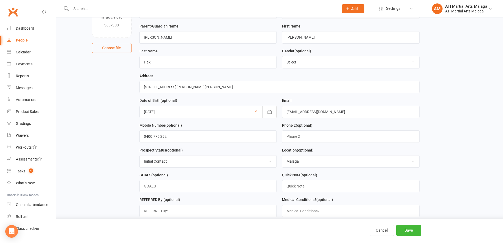
scroll to position [106, 0]
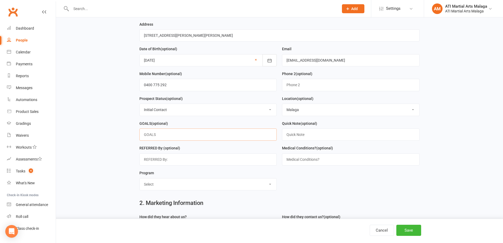
click at [179, 136] on input "text" at bounding box center [208, 134] width 138 height 12
click at [302, 134] on input "text" at bounding box center [351, 134] width 138 height 12
type input "BUDDY WEEK - HUNTER WAKE'S BUDDY"
click at [217, 189] on select "Select Little Dragons Junior TKD Adult TKD Kick Boxing Women's Only Special Nee…" at bounding box center [208, 184] width 137 height 12
select select "Little Dragons"
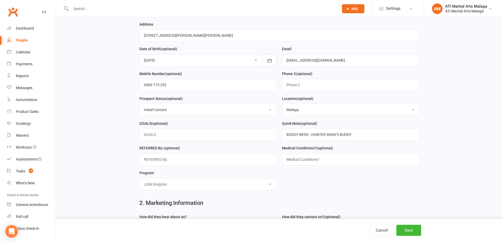
click at [140, 181] on select "Select Little Dragons Junior TKD Adult TKD Kick Boxing Women's Only Special Nee…" at bounding box center [208, 184] width 137 height 12
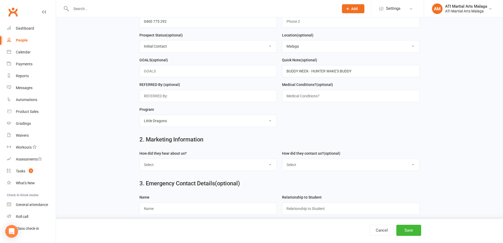
scroll to position [185, 0]
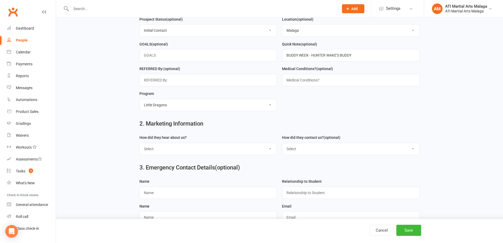
click at [196, 154] on select "Select Google Through A Friend Facebook Sms/Email Offer Flyer School Class Open…" at bounding box center [208, 149] width 137 height 12
select select "Buddy Week"
click at [140, 146] on select "Select Google Through A Friend Facebook Sms/Email Offer Flyer School Class Open…" at bounding box center [208, 149] width 137 height 12
click at [318, 146] on select "Select Phone Email In-Facility Facebook Referral QR code registration Live Book…" at bounding box center [350, 149] width 137 height 12
select select "In-Facility"
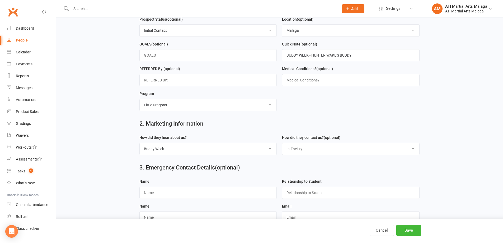
click at [282, 146] on select "Select Phone Email In-Facility Facebook Referral QR code registration Live Book…" at bounding box center [350, 149] width 137 height 12
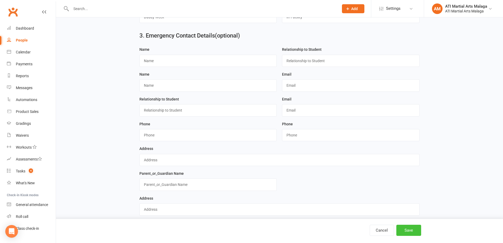
scroll to position [328, 0]
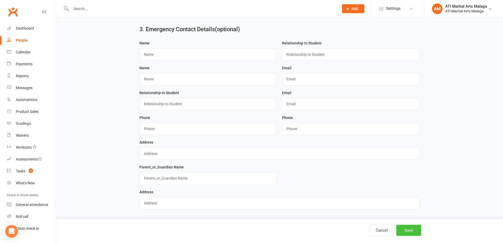
click at [408, 232] on button "Save" at bounding box center [408, 229] width 25 height 11
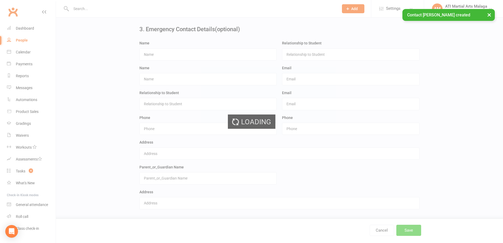
scroll to position [0, 0]
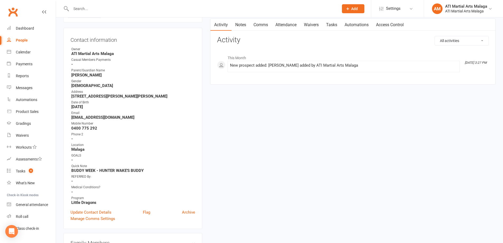
scroll to position [106, 0]
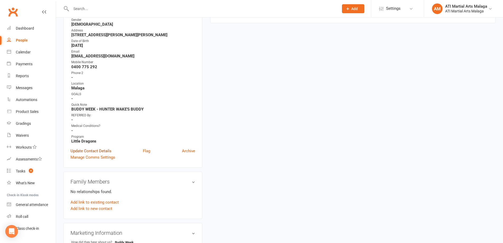
click at [86, 149] on link "Update Contact Details" at bounding box center [91, 151] width 41 height 6
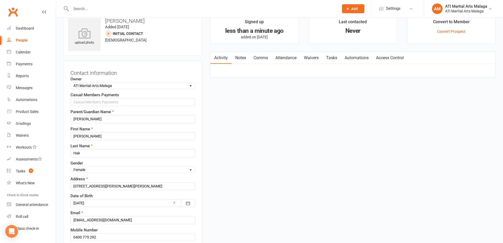
scroll to position [0, 0]
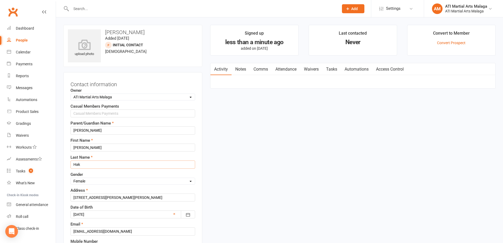
click at [92, 164] on input "Hak" at bounding box center [133, 164] width 125 height 8
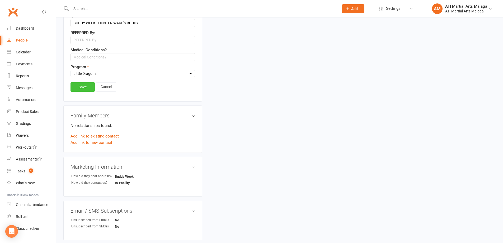
scroll to position [264, 0]
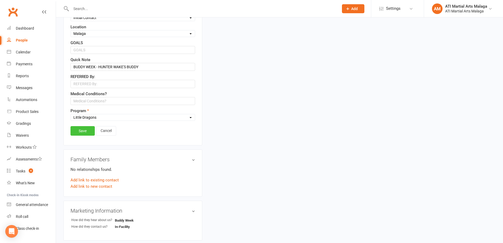
type input "Hair"
click at [84, 130] on link "Save" at bounding box center [83, 131] width 24 height 10
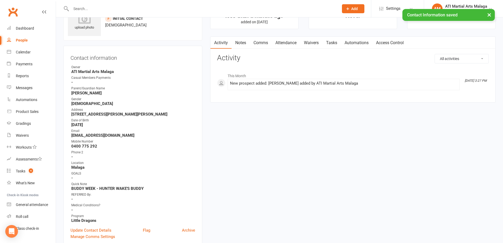
scroll to position [0, 0]
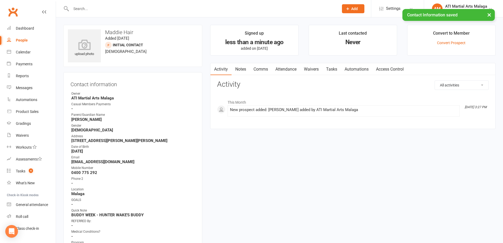
click at [238, 72] on link "Notes" at bounding box center [241, 69] width 18 height 12
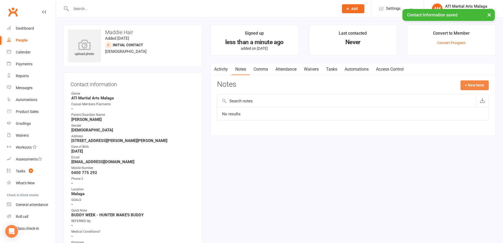
click at [478, 85] on button "+ New Note" at bounding box center [475, 85] width 28 height 10
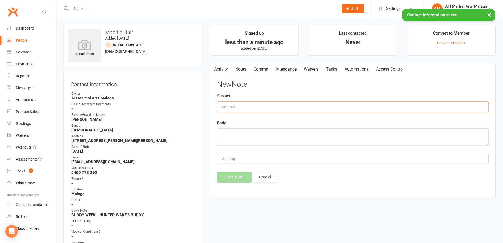
click at [329, 106] on input "text" at bounding box center [353, 106] width 272 height 11
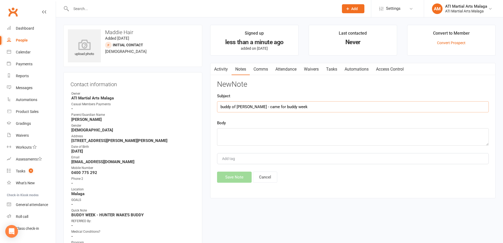
type input "buddy of Hunter Wake - came for buddy week"
type textarea "first class 14/10"
click at [228, 180] on button "Save Note" at bounding box center [234, 176] width 35 height 11
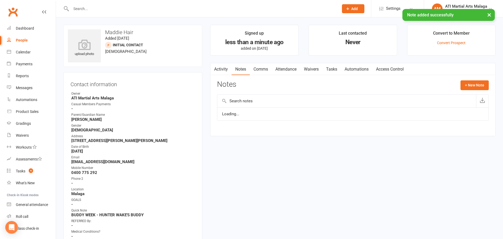
click at [288, 70] on link "Attendance" at bounding box center [286, 69] width 29 height 12
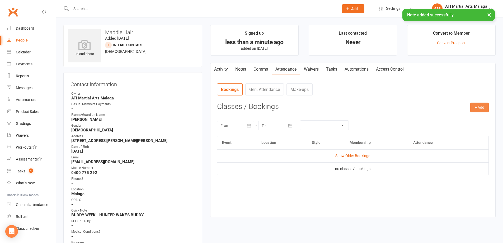
click at [477, 108] on button "+ Add" at bounding box center [479, 107] width 18 height 10
click at [468, 133] on link "Add Appointment" at bounding box center [462, 130] width 52 height 11
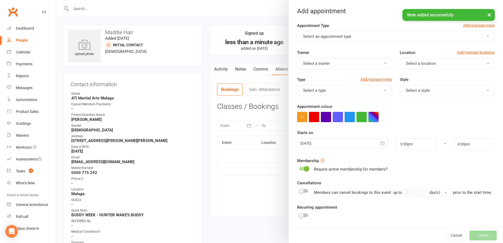
click at [339, 40] on button "Select an appointment type" at bounding box center [396, 36] width 198 height 11
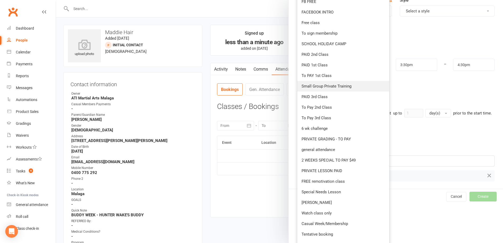
scroll to position [106, 0]
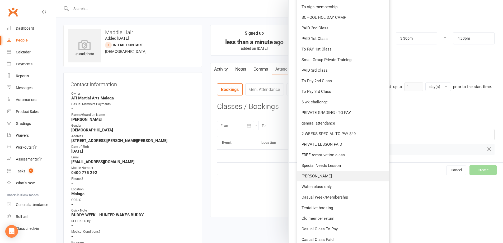
click at [324, 174] on span "Buddy Lesson" at bounding box center [317, 176] width 30 height 5
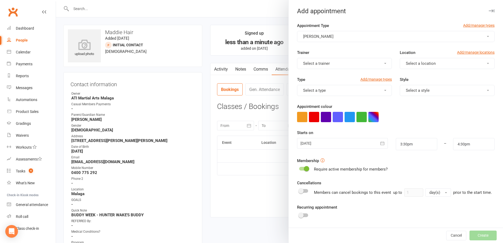
click at [415, 64] on span "Select a location" at bounding box center [421, 63] width 30 height 5
click at [406, 86] on span "Malaga" at bounding box center [410, 86] width 13 height 5
click at [349, 96] on div "Type Add/manage types Select a type Style Select a style" at bounding box center [395, 89] width 205 height 27
click at [349, 90] on button "Select a type" at bounding box center [344, 90] width 95 height 11
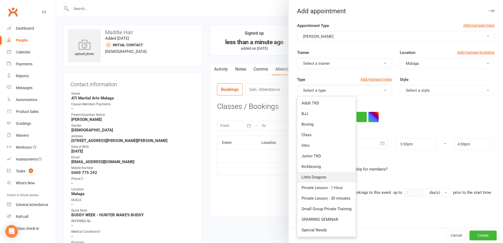
click at [335, 175] on link "Little Dragons" at bounding box center [326, 177] width 58 height 11
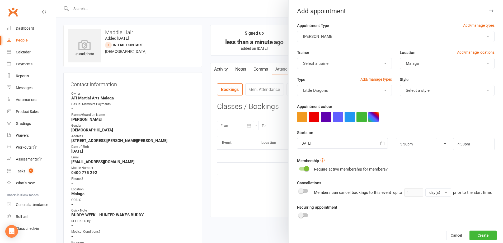
click at [419, 87] on button "Select a style" at bounding box center [447, 90] width 95 height 11
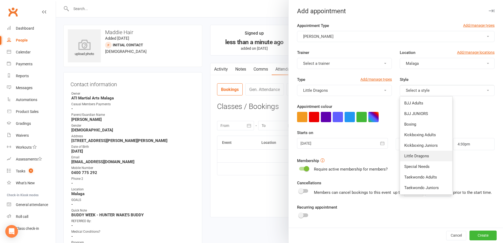
click at [425, 158] on link "Little Dragons" at bounding box center [426, 156] width 52 height 11
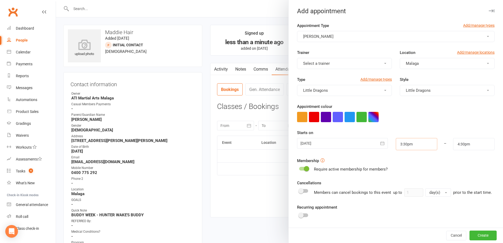
click at [418, 144] on input "3:30pm" at bounding box center [416, 144] width 41 height 12
type input "3:45pm"
click at [407, 171] on li "3:45pm" at bounding box center [408, 170] width 25 height 8
click at [458, 143] on input "4:45pm" at bounding box center [473, 144] width 41 height 12
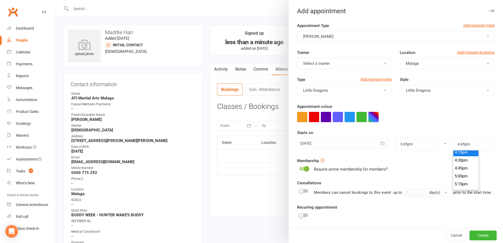
scroll to position [512, 0]
type input "4:15pm"
drag, startPoint x: 463, startPoint y: 160, endPoint x: 460, endPoint y: 158, distance: 3.4
click at [463, 160] on li "4:15pm" at bounding box center [465, 157] width 25 height 8
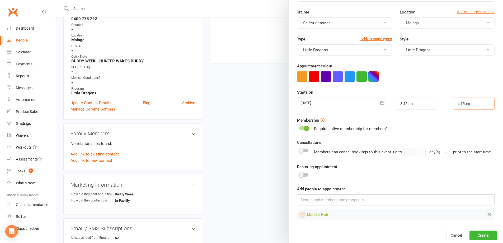
scroll to position [158, 0]
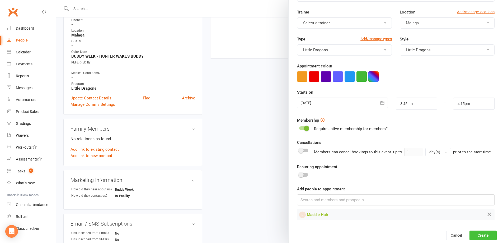
click at [470, 235] on button "Create" at bounding box center [483, 235] width 27 height 10
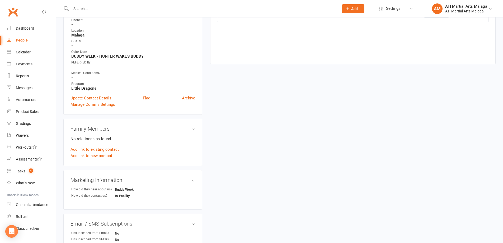
scroll to position [0, 0]
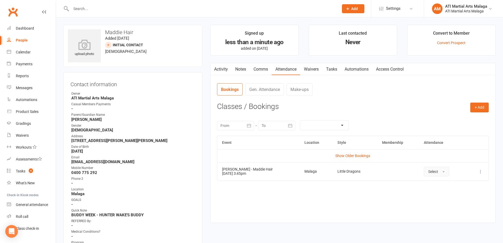
click at [438, 169] on button "Select" at bounding box center [436, 172] width 25 height 10
click at [439, 185] on span "Attended" at bounding box center [436, 183] width 16 height 5
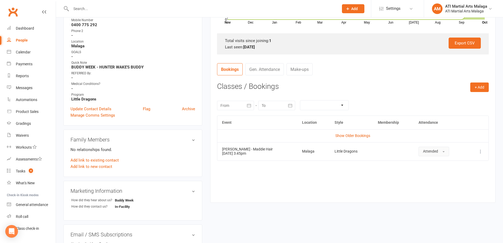
scroll to position [158, 0]
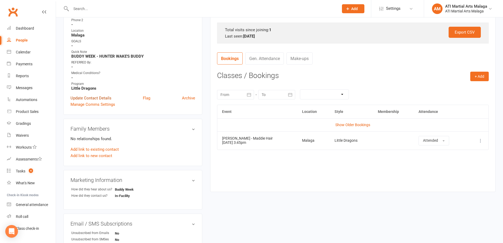
click at [88, 97] on link "Update Contact Details" at bounding box center [91, 98] width 41 height 6
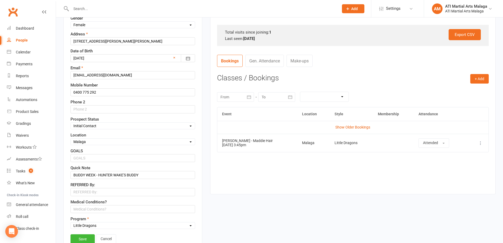
scroll to position [185, 0]
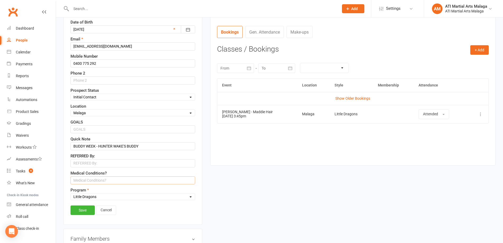
drag, startPoint x: 97, startPoint y: 183, endPoint x: 99, endPoint y: 176, distance: 7.4
click at [97, 183] on input "text" at bounding box center [133, 180] width 125 height 8
type input "Mild viral induced"
click at [82, 213] on link "Save" at bounding box center [83, 210] width 24 height 10
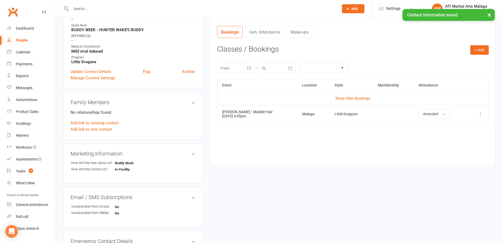
click at [221, 172] on div "upload photo Maddie Hair Added 14 October, 2025 Initial Contact prospect 7 year…" at bounding box center [279, 118] width 440 height 557
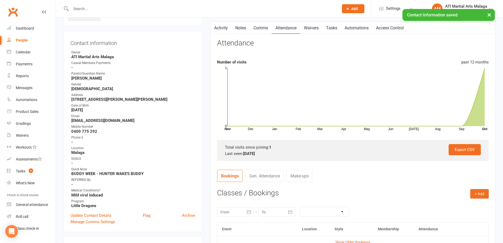
scroll to position [0, 0]
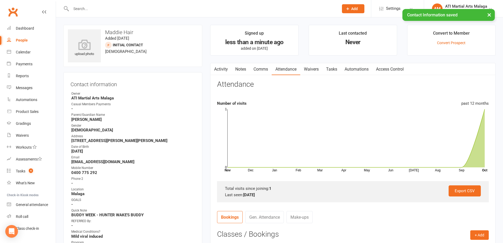
click at [238, 68] on link "Notes" at bounding box center [241, 69] width 18 height 12
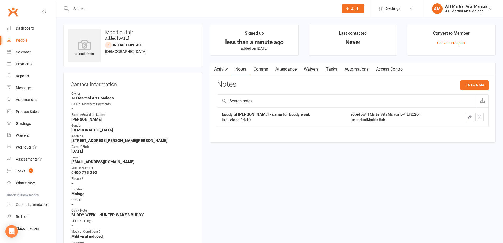
click at [220, 73] on link "Activity" at bounding box center [220, 69] width 21 height 12
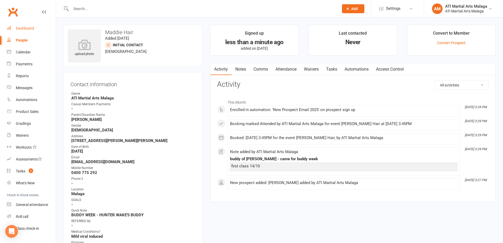
click at [19, 26] on div "Dashboard" at bounding box center [25, 28] width 18 height 4
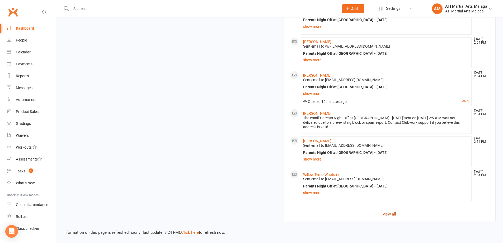
scroll to position [641, 0]
click at [396, 214] on link "view all" at bounding box center [389, 213] width 199 height 6
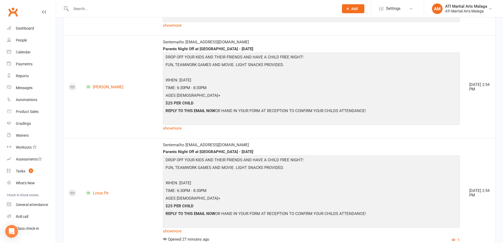
scroll to position [1323, 0]
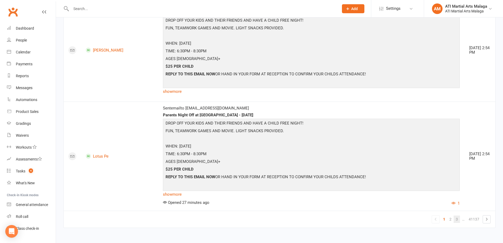
click at [458, 222] on link "3" at bounding box center [457, 218] width 6 height 7
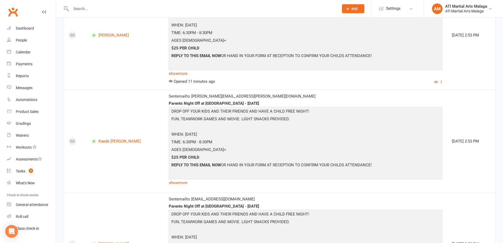
drag, startPoint x: 370, startPoint y: 91, endPoint x: 373, endPoint y: 92, distance: 3.8
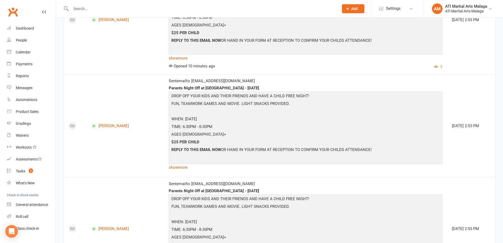
scroll to position [2447, 0]
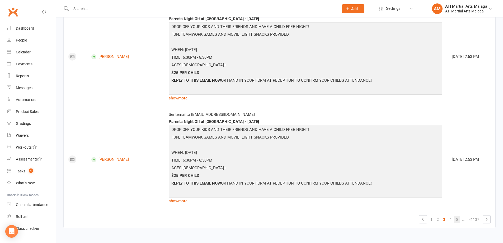
click at [454, 222] on link "5" at bounding box center [457, 218] width 6 height 7
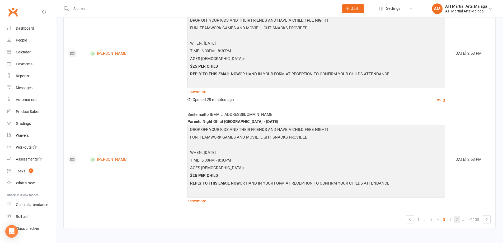
click at [458, 222] on link "7" at bounding box center [457, 218] width 6 height 7
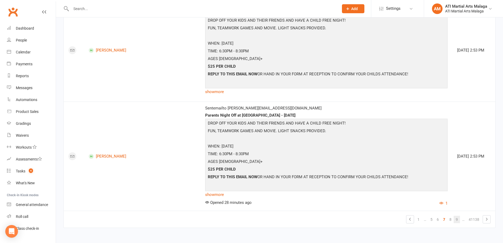
click at [456, 220] on link "9" at bounding box center [457, 218] width 6 height 7
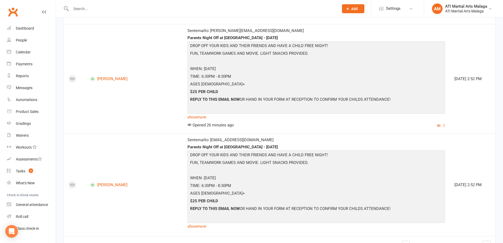
click at [456, 220] on td "[DATE] 2:52 PM" at bounding box center [473, 184] width 46 height 103
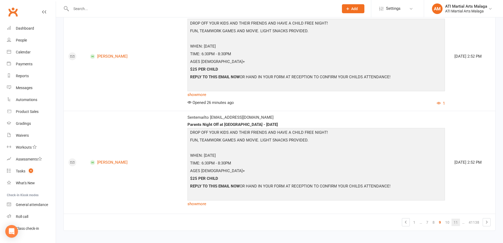
scroll to position [2473, 0]
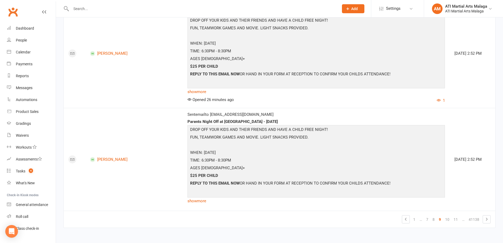
click at [456, 219] on link "11" at bounding box center [456, 218] width 8 height 7
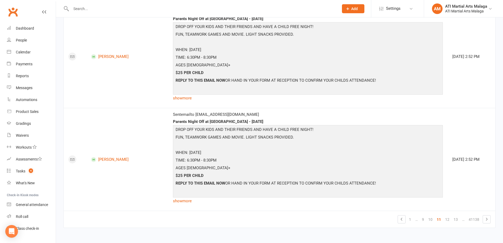
click at [455, 219] on link "13" at bounding box center [456, 218] width 8 height 7
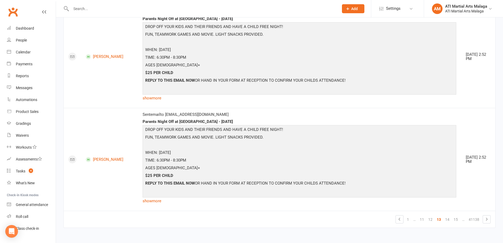
click at [455, 219] on link "15" at bounding box center [456, 218] width 8 height 7
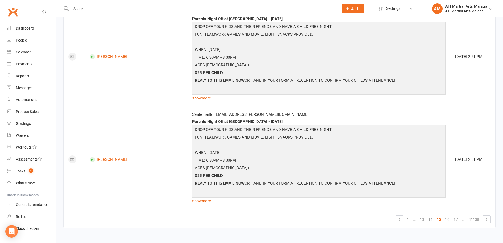
click at [455, 219] on link "17" at bounding box center [456, 218] width 8 height 7
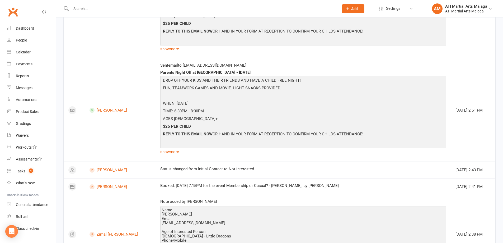
scroll to position [2012, 0]
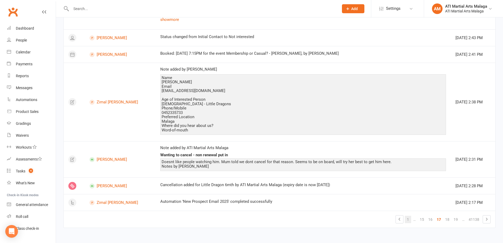
click at [410, 220] on link "1" at bounding box center [408, 218] width 6 height 7
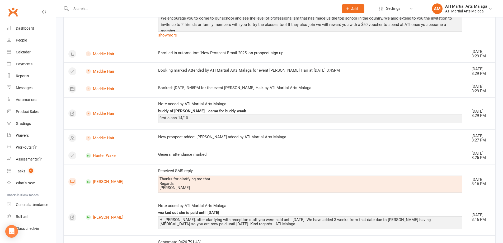
scroll to position [0, 0]
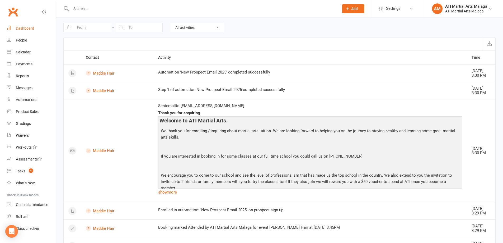
click at [33, 29] on div "Dashboard" at bounding box center [25, 28] width 18 height 4
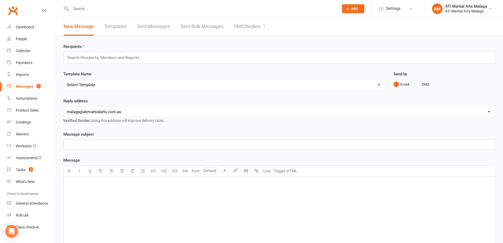
click at [266, 32] on div "New Message Templates Sent Messages Sent Bulk Messages SMS Replies 1" at bounding box center [164, 26] width 217 height 18
click at [244, 32] on link "SMS Replies 1" at bounding box center [250, 26] width 32 height 18
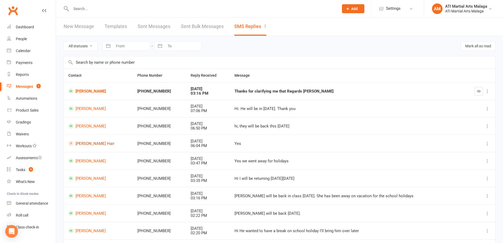
click at [87, 142] on link "Madeline Hair" at bounding box center [97, 143] width 59 height 5
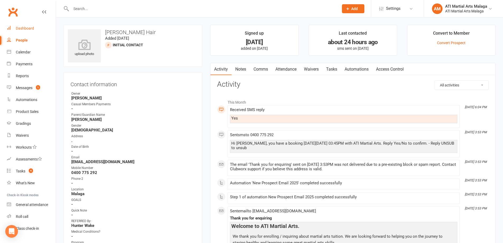
click at [30, 28] on div "Dashboard" at bounding box center [25, 28] width 18 height 4
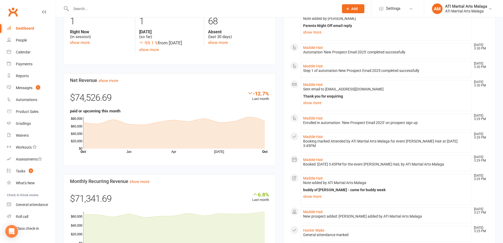
scroll to position [290, 0]
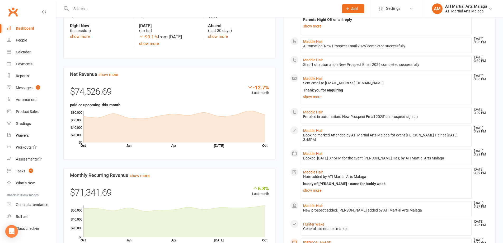
click at [315, 172] on link "Maddie Hair" at bounding box center [313, 172] width 20 height 4
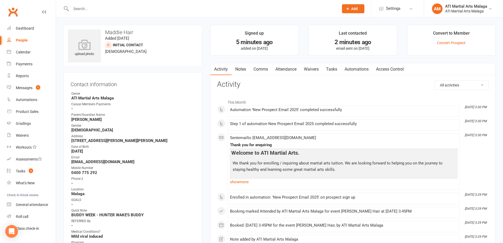
scroll to position [132, 0]
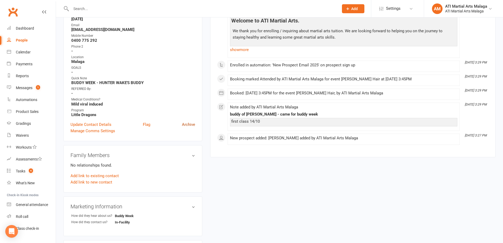
click at [189, 124] on link "Archive" at bounding box center [188, 124] width 13 height 6
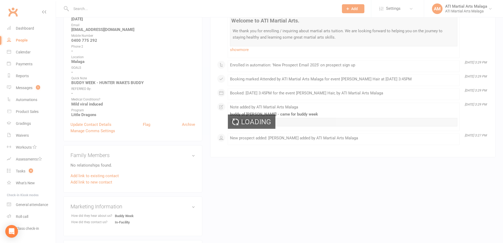
scroll to position [116, 0]
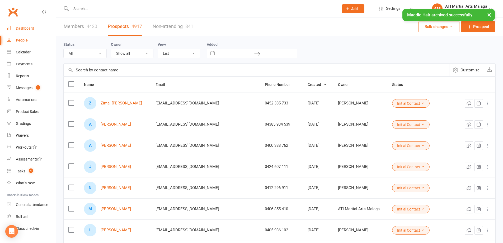
click at [25, 30] on div "Dashboard" at bounding box center [25, 28] width 18 height 4
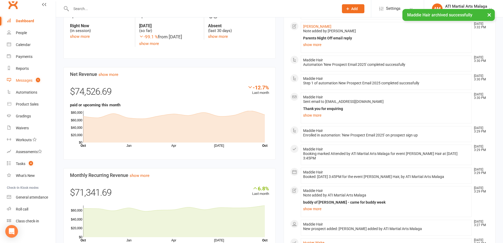
scroll to position [11, 0]
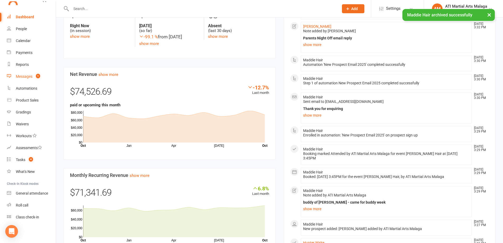
click at [31, 80] on link "Messages 1" at bounding box center [31, 77] width 49 height 12
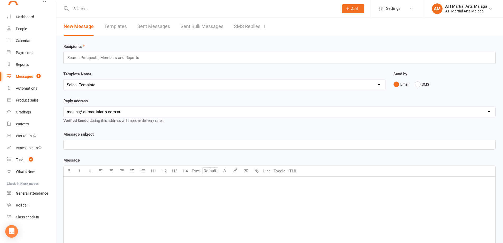
click at [255, 29] on link "SMS Replies 1" at bounding box center [250, 26] width 32 height 18
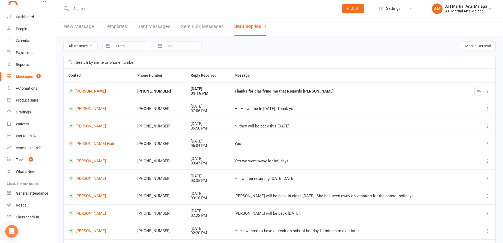
click at [92, 147] on td "[PERSON_NAME] Hair" at bounding box center [98, 142] width 69 height 17
click at [88, 146] on link "[PERSON_NAME] Hair" at bounding box center [97, 143] width 59 height 5
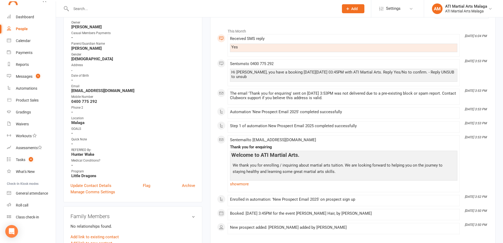
scroll to position [106, 0]
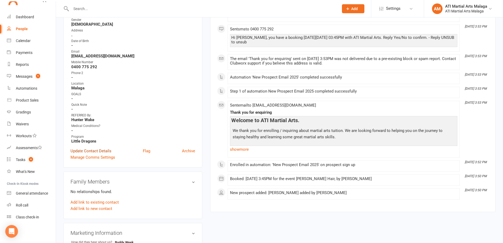
click at [93, 151] on link "Update Contact Details" at bounding box center [91, 151] width 41 height 6
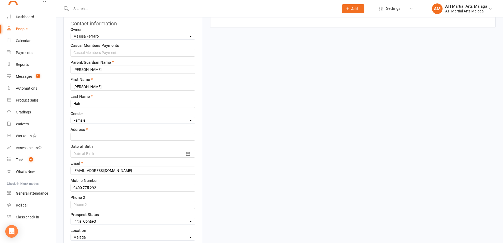
scroll to position [78, 0]
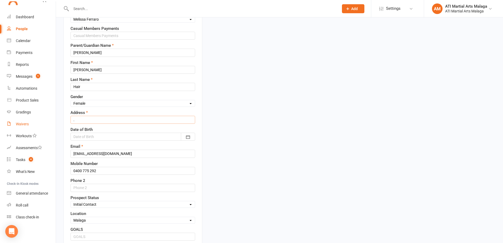
drag, startPoint x: 106, startPoint y: 120, endPoint x: 46, endPoint y: 123, distance: 60.3
type input "33 Emberson Road Morley"
click at [130, 135] on div at bounding box center [133, 137] width 125 height 8
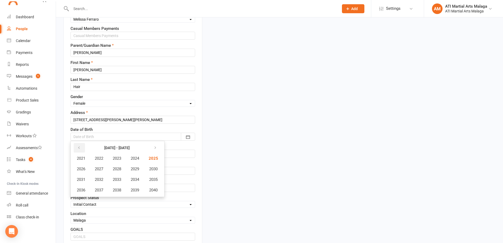
click at [76, 149] on button "button" at bounding box center [79, 148] width 11 height 10
click at [116, 189] on span "2018" at bounding box center [117, 189] width 8 height 5
click at [91, 187] on button "October" at bounding box center [83, 190] width 23 height 10
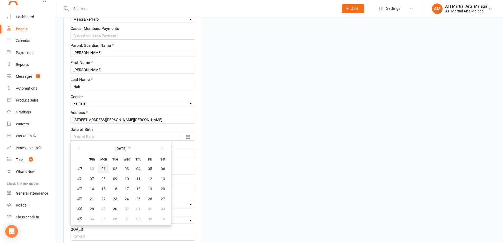
click at [105, 170] on span "01" at bounding box center [103, 168] width 4 height 4
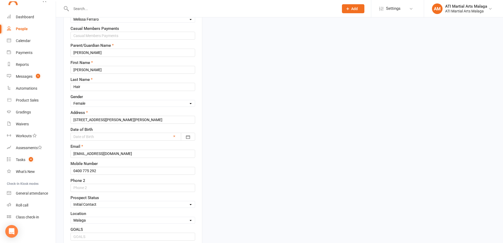
type input "01 Oct 2018"
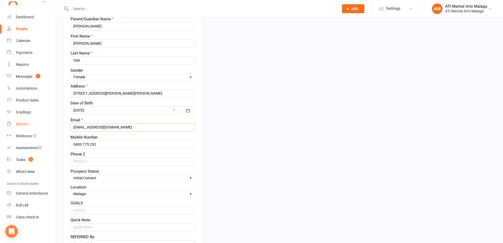
drag, startPoint x: 114, startPoint y: 130, endPoint x: 34, endPoint y: 127, distance: 79.5
type input "[EMAIL_ADDRESS][DOMAIN_NAME]"
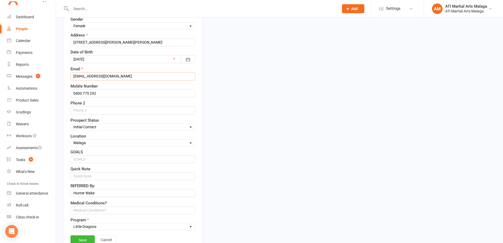
scroll to position [157, 0]
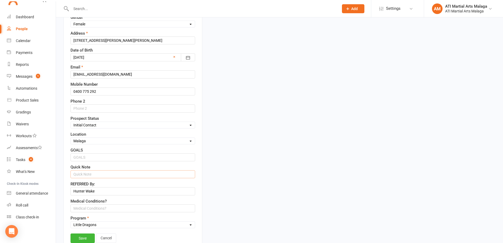
click at [110, 174] on input "text" at bounding box center [133, 174] width 125 height 8
type input "BUDDY WEEK - HUNTER WAKE'S BUDDY"
click at [107, 125] on select "Select Initial Contact Follow-up Call Satellite Lead Birthday Lead Not Ready No…" at bounding box center [133, 125] width 124 height 6
drag, startPoint x: 226, startPoint y: 111, endPoint x: 220, endPoint y: 110, distance: 6.1
click at [226, 111] on div "upload photo Madeline Hair Added 7 October, 2025 Initial Contact prospect Conta…" at bounding box center [279, 214] width 440 height 693
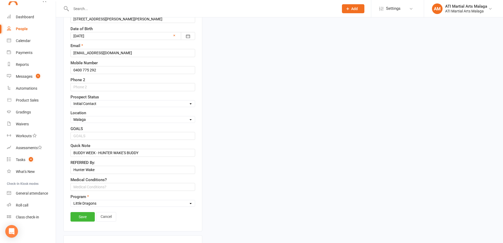
scroll to position [210, 0]
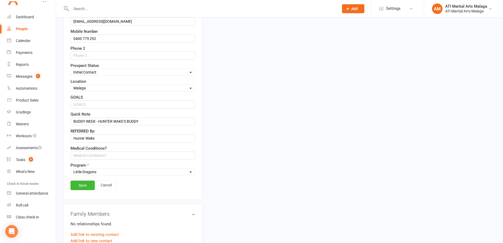
click at [143, 171] on select "Select Little Dragons Junior TKD Adult TKD Kick Boxing Women's Only Special Nee…" at bounding box center [133, 172] width 124 height 6
click at [222, 168] on div "upload photo Madeline Hair Added 7 October, 2025 Initial Contact prospect Conta…" at bounding box center [279, 161] width 440 height 693
click at [89, 179] on div "Contact information Owner Select Owner Tony Curtis Rodney Lockyer ATI Martial A…" at bounding box center [132, 30] width 139 height 337
click at [89, 183] on link "Save" at bounding box center [83, 185] width 24 height 10
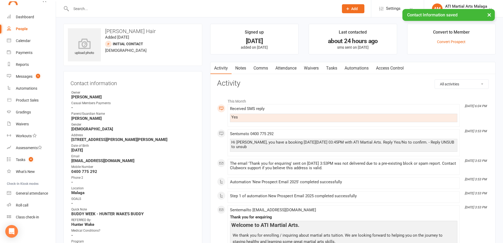
scroll to position [0, 0]
click at [242, 69] on link "Notes" at bounding box center [241, 69] width 18 height 12
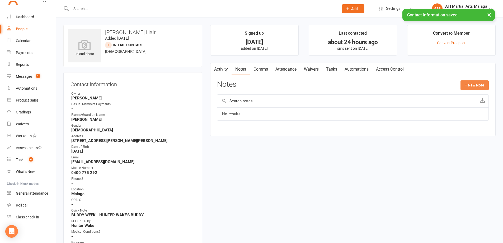
click at [463, 85] on button "+ New Note" at bounding box center [475, 85] width 28 height 10
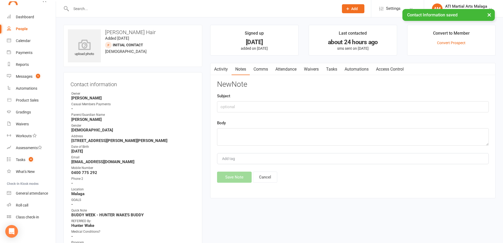
click at [365, 99] on div "Subject" at bounding box center [353, 103] width 272 height 20
click at [361, 105] on input "text" at bounding box center [353, 106] width 272 height 11
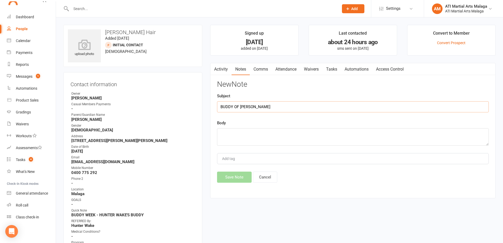
type input "BUDDY OF [PERSON_NAME]"
type textarea "buddy of Hunter Wake - came to buddy week first lesson 14/10"
click at [231, 181] on button "Save Note" at bounding box center [234, 176] width 35 height 11
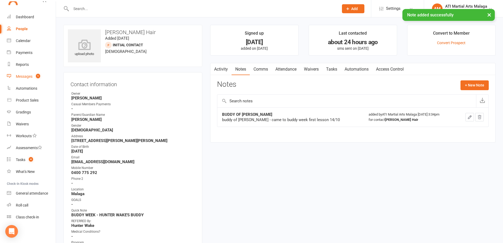
click at [24, 77] on div "Messages" at bounding box center [24, 76] width 17 height 4
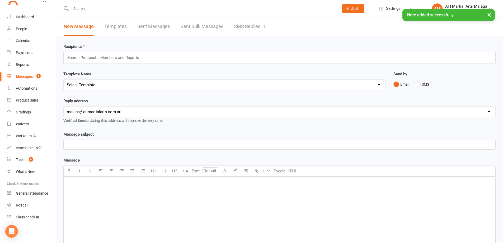
click at [253, 30] on link "SMS Replies 1" at bounding box center [250, 26] width 32 height 18
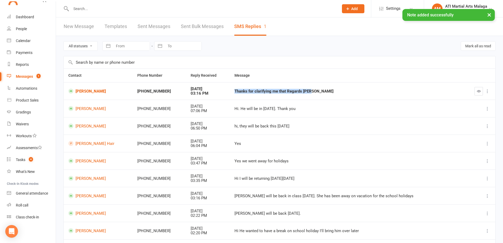
drag, startPoint x: 231, startPoint y: 91, endPoint x: 317, endPoint y: 93, distance: 86.6
click at [317, 93] on div "Thanks for clarifying me that Regards Nita" at bounding box center [347, 91] width 224 height 4
copy div "Thanks for clarifying me that Regards Nita"
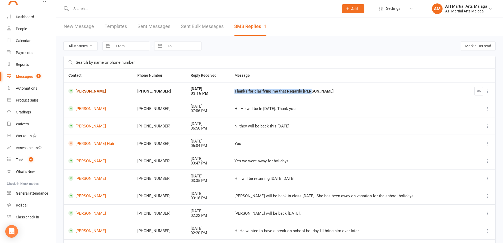
click at [97, 89] on link "[PERSON_NAME]" at bounding box center [97, 90] width 59 height 5
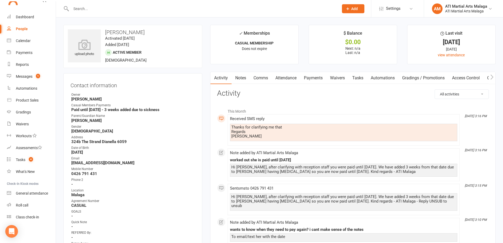
click at [241, 78] on link "Notes" at bounding box center [241, 78] width 18 height 12
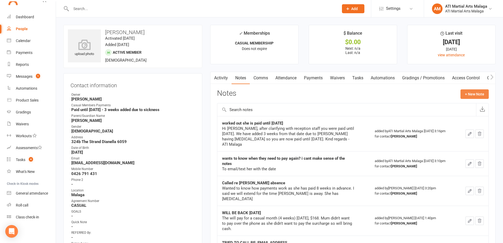
click at [467, 92] on button "+ New Note" at bounding box center [475, 94] width 28 height 10
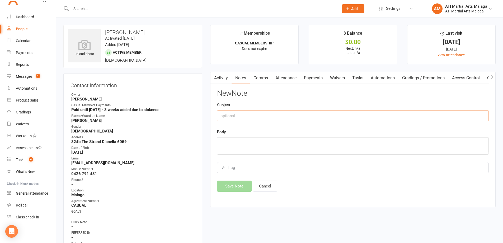
click at [263, 112] on input "text" at bounding box center [353, 115] width 272 height 11
type input "reply regarding casual classes"
click at [237, 150] on textarea at bounding box center [353, 145] width 272 height 17
paste textarea "Thanks for clarifying me that Regards [PERSON_NAME]"
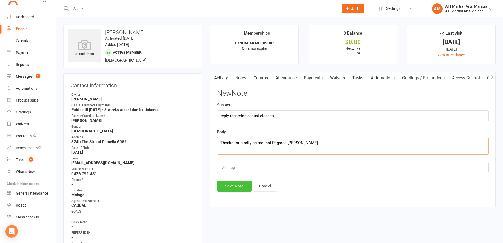
type textarea "Thanks for clarifying me that Regards [PERSON_NAME]"
click at [236, 189] on button "Save Note" at bounding box center [234, 185] width 35 height 11
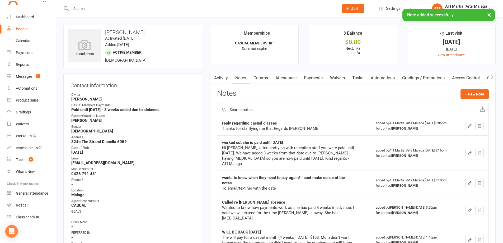
click at [94, 9] on div "× Note added successfully" at bounding box center [248, 9] width 496 height 0
click at [96, 9] on input "text" at bounding box center [202, 8] width 266 height 7
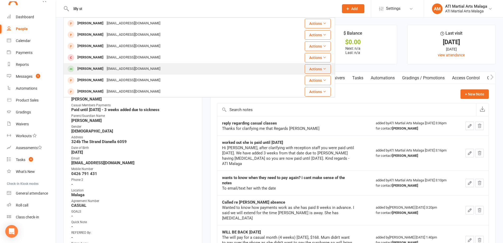
type input "lilly st"
click at [91, 71] on div "[PERSON_NAME]" at bounding box center [90, 69] width 29 height 8
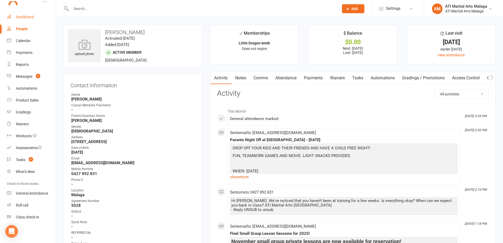
click at [22, 14] on link "Dashboard" at bounding box center [31, 17] width 49 height 12
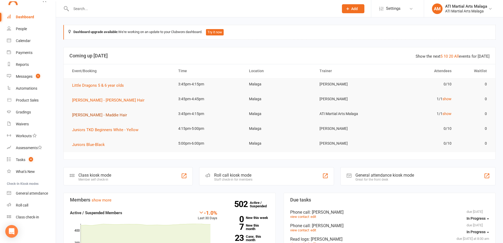
click at [110, 115] on span "Buddy Lesson - Maddie Hair" at bounding box center [99, 114] width 55 height 5
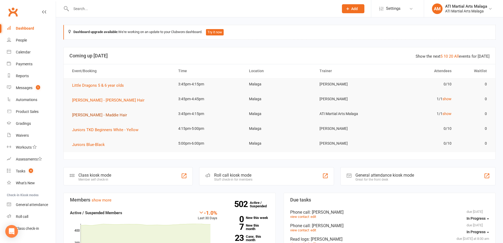
click at [102, 114] on span "Buddy Lesson - Maddie Hair" at bounding box center [99, 114] width 55 height 5
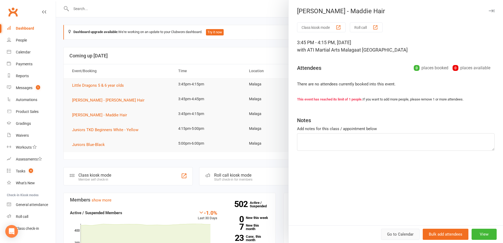
click at [402, 232] on link "Go to Calendar" at bounding box center [400, 233] width 39 height 11
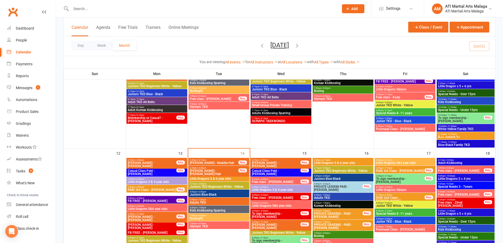
scroll to position [264, 0]
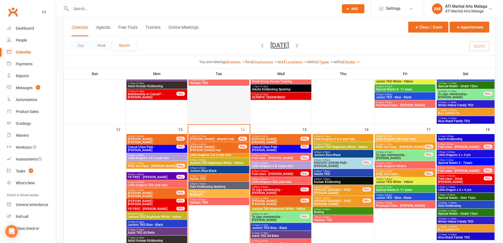
drag, startPoint x: 225, startPoint y: 138, endPoint x: 213, endPoint y: 122, distance: 20.0
click at [213, 122] on div at bounding box center [219, 63] width 61 height 120
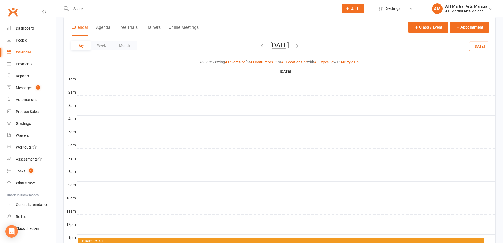
scroll to position [37, 0]
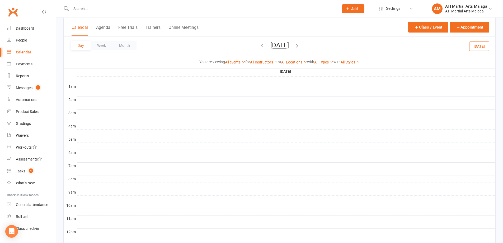
click at [478, 48] on button "[DATE]" at bounding box center [479, 46] width 20 height 10
click at [97, 28] on button "Agenda" at bounding box center [103, 30] width 14 height 11
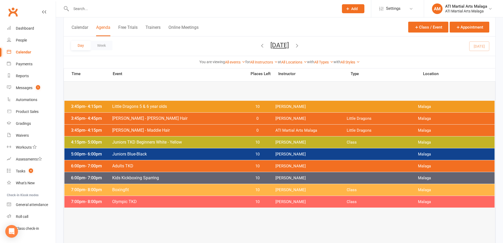
drag, startPoint x: 163, startPoint y: 128, endPoint x: 138, endPoint y: 100, distance: 38.3
click at [136, 82] on div at bounding box center [279, 130] width 430 height 107
click at [138, 126] on div "3:45pm - 4:15pm Buddy Lesson - Maddie Hair 0 ATI Martial Arts Malaga Little Dra…" at bounding box center [279, 130] width 430 height 12
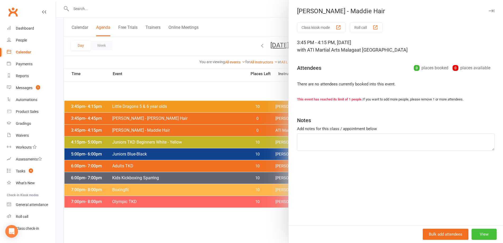
click at [477, 235] on button "View" at bounding box center [484, 233] width 25 height 11
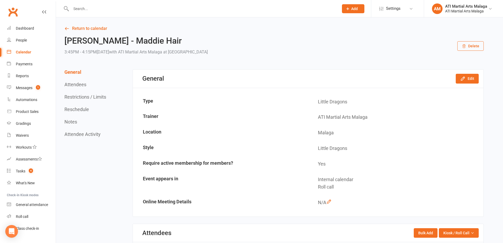
click at [471, 46] on button "Delete" at bounding box center [470, 46] width 26 height 10
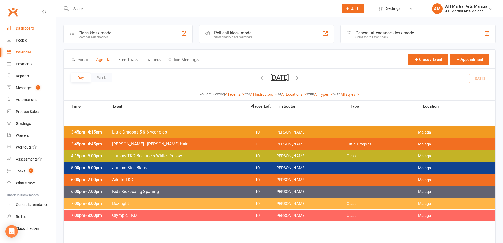
click at [22, 28] on div "Dashboard" at bounding box center [25, 28] width 18 height 4
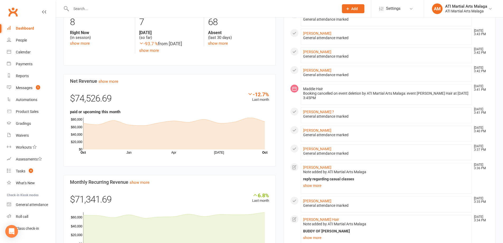
scroll to position [264, 0]
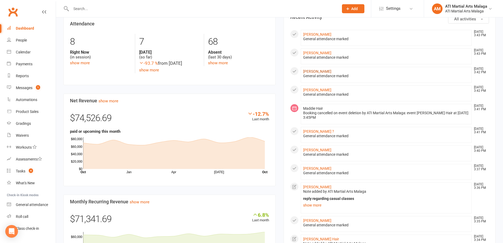
click at [320, 71] on link "[PERSON_NAME]" at bounding box center [317, 71] width 28 height 4
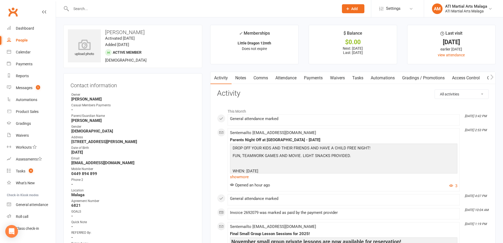
click at [237, 82] on link "Notes" at bounding box center [241, 78] width 18 height 12
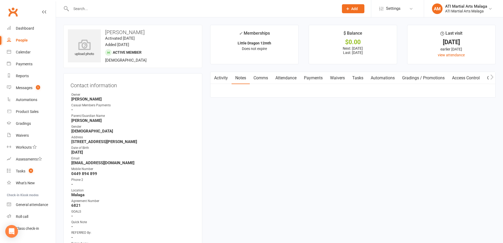
scroll to position [7, 0]
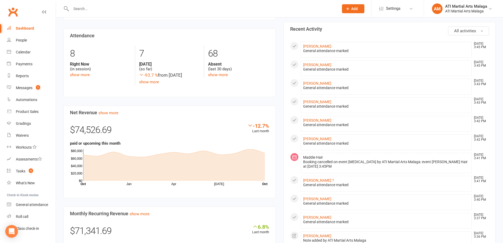
scroll to position [264, 0]
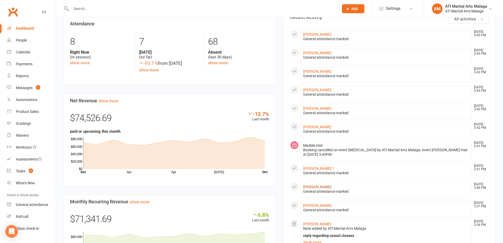
click at [315, 188] on link "[PERSON_NAME]" at bounding box center [317, 187] width 28 height 4
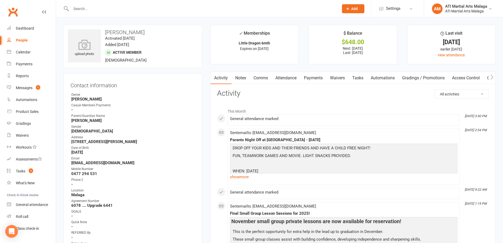
drag, startPoint x: 238, startPoint y: 78, endPoint x: 281, endPoint y: 85, distance: 43.5
click at [238, 79] on link "Notes" at bounding box center [241, 78] width 18 height 12
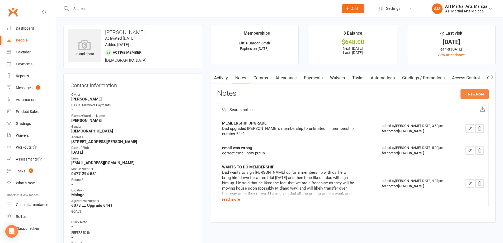
click at [474, 97] on button "+ New Note" at bounding box center [475, 94] width 28 height 10
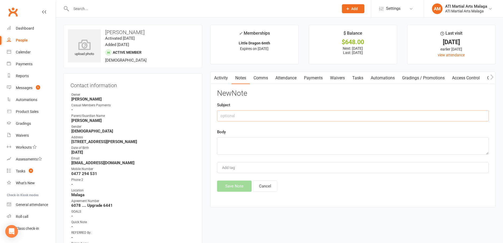
click at [331, 118] on input "text" at bounding box center [353, 115] width 272 height 11
drag, startPoint x: 280, startPoint y: 117, endPoint x: 159, endPoint y: 119, distance: 121.5
type input "paid for parents night off"
click at [257, 151] on textarea at bounding box center [353, 145] width 272 height 17
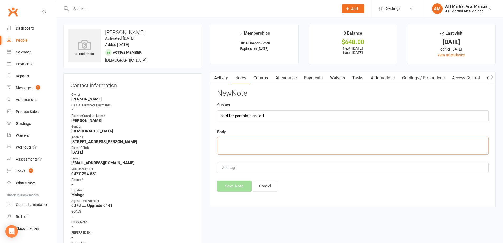
paste textarea "paid for parents night off"
type textarea "paid for parents night off"
click at [228, 186] on button "Save Note" at bounding box center [234, 185] width 35 height 11
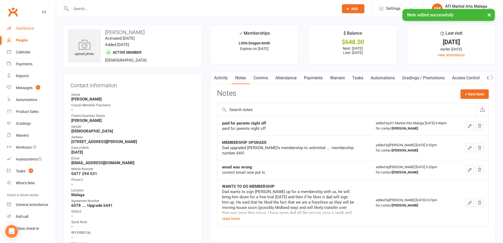
click at [32, 30] on div "Dashboard" at bounding box center [25, 28] width 18 height 4
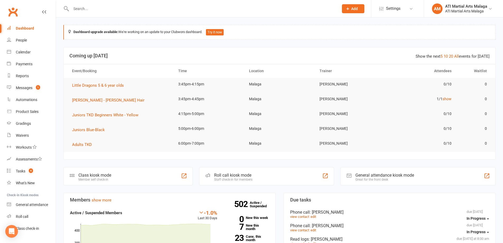
click at [7, 22] on link "Dashboard" at bounding box center [31, 28] width 49 height 12
type input "[URL][DOMAIN_NAME]"
click at [86, 16] on div "[URL][DOMAIN_NAME] No results" at bounding box center [199, 8] width 272 height 17
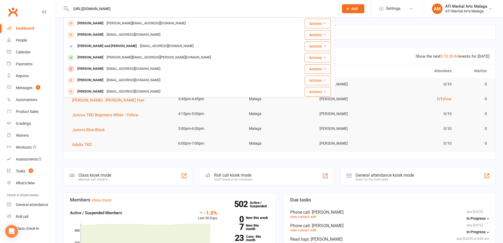
click at [70, 6] on div "[URL][DOMAIN_NAME] [PERSON_NAME] [PERSON_NAME][EMAIL_ADDRESS][DOMAIN_NAME] Acti…" at bounding box center [199, 8] width 272 height 17
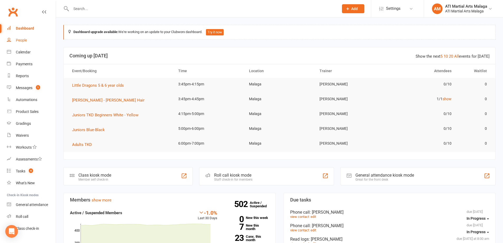
click at [24, 43] on link "People" at bounding box center [31, 40] width 49 height 12
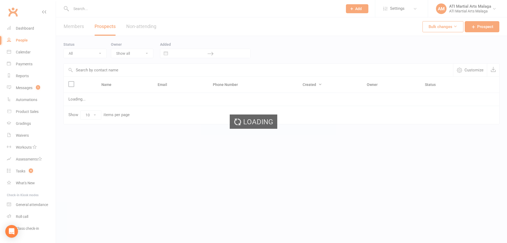
click at [97, 11] on ui-view "Prospect Member Non-attending contact Class / event Appointment Grading event T…" at bounding box center [253, 72] width 507 height 143
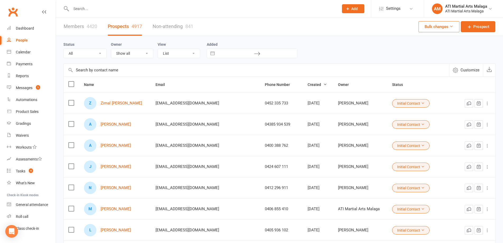
click at [95, 4] on div at bounding box center [199, 8] width 272 height 17
click at [86, 8] on input "text" at bounding box center [202, 8] width 266 height 7
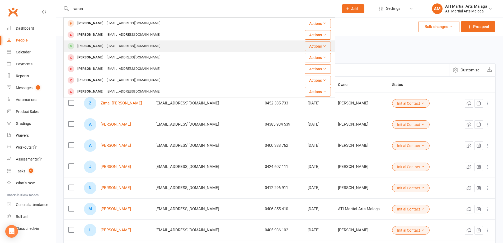
type input "varun"
click at [86, 50] on div "[PERSON_NAME] [EMAIL_ADDRESS][DOMAIN_NAME]" at bounding box center [168, 46] width 208 height 11
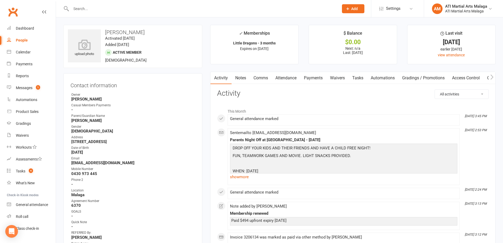
click at [316, 78] on link "Payments" at bounding box center [313, 78] width 26 height 12
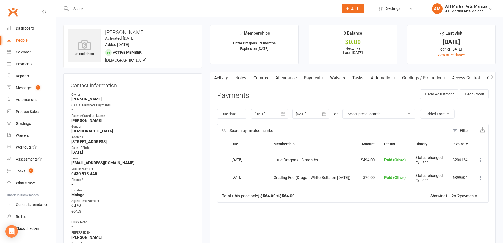
click at [241, 77] on link "Notes" at bounding box center [241, 78] width 18 height 12
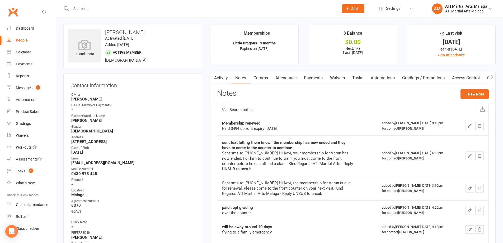
click at [81, 7] on input "text" at bounding box center [202, 8] width 266 height 7
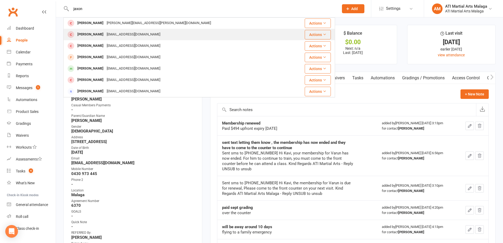
scroll to position [79, 0]
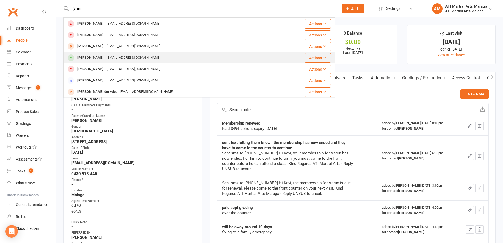
type input "jaxon"
click at [95, 58] on div "[PERSON_NAME]" at bounding box center [90, 58] width 29 height 8
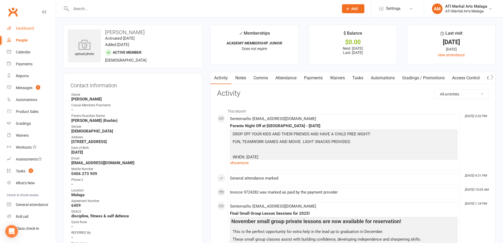
click at [24, 28] on div "Dashboard" at bounding box center [25, 28] width 18 height 4
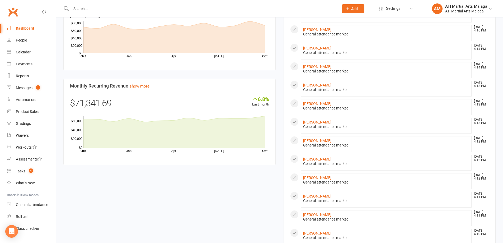
scroll to position [396, 0]
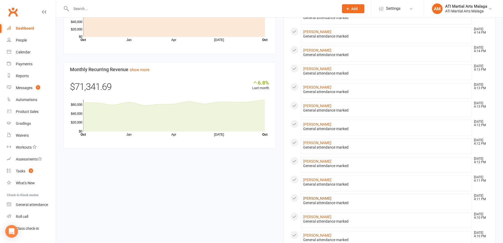
click at [316, 198] on link "[PERSON_NAME]" at bounding box center [317, 198] width 28 height 4
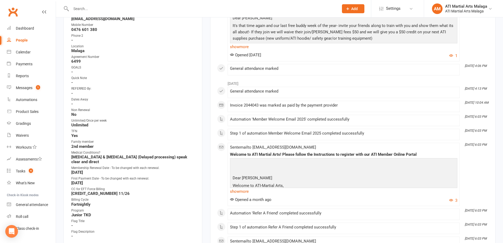
scroll to position [158, 0]
